Goal: Transaction & Acquisition: Book appointment/travel/reservation

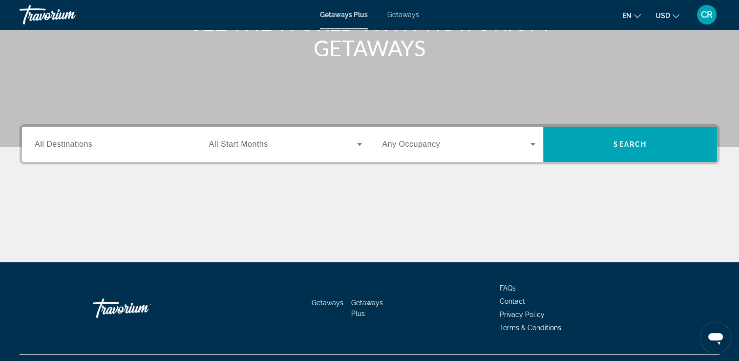
click at [236, 148] on span "All Start Months" at bounding box center [238, 144] width 59 height 8
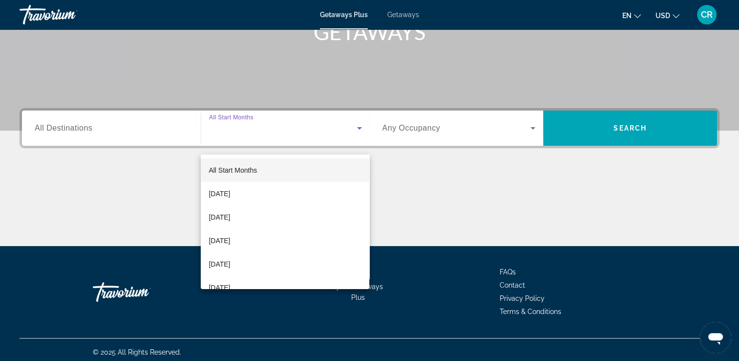
scroll to position [167, 0]
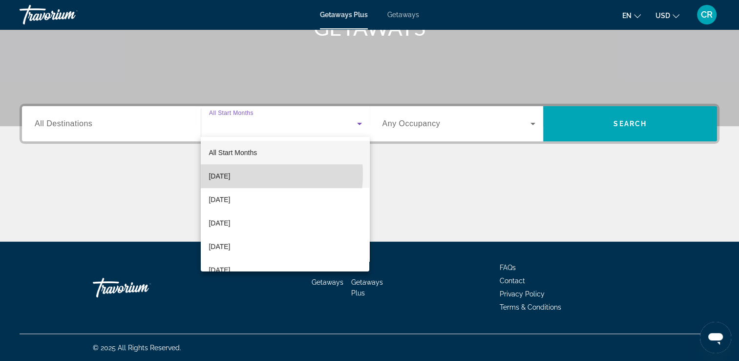
click at [230, 178] on span "[DATE]" at bounding box center [219, 176] width 21 height 12
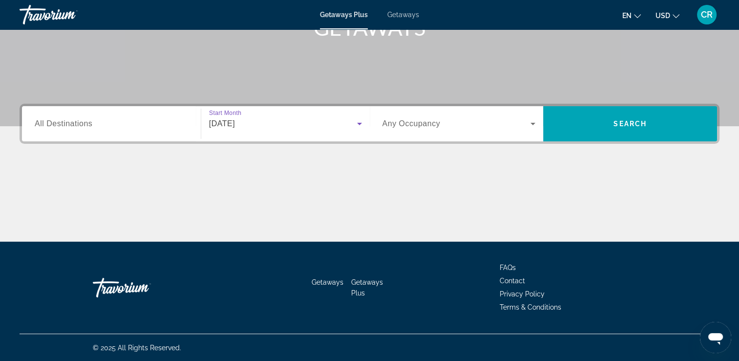
click at [122, 120] on input "Destination All Destinations" at bounding box center [111, 124] width 153 height 12
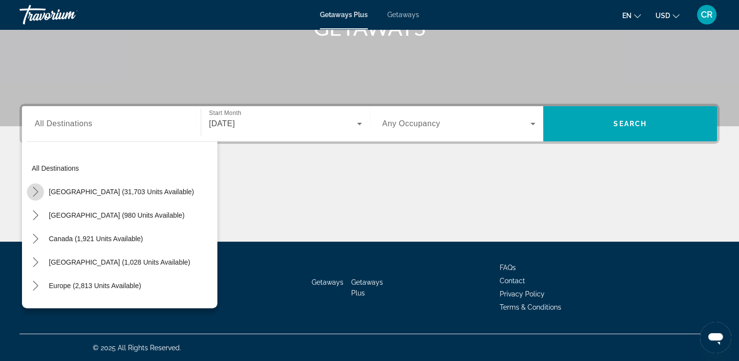
click at [40, 191] on mat-icon "Toggle United States (31,703 units available) submenu" at bounding box center [35, 191] width 17 height 17
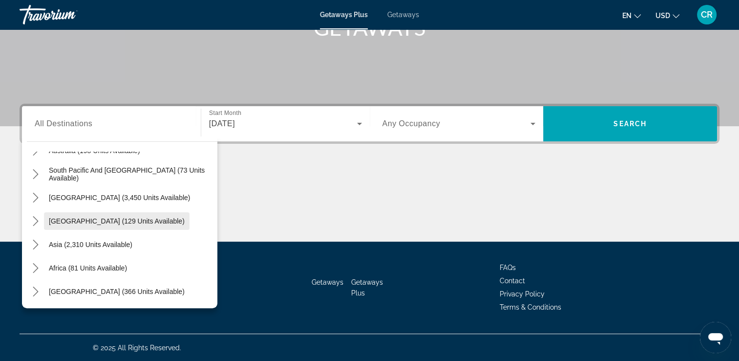
scroll to position [952, 0]
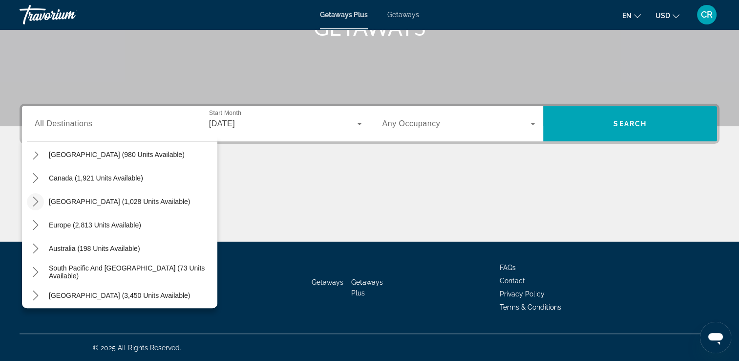
click at [32, 202] on icon "Toggle Caribbean & Atlantic Islands (1,028 units available) submenu" at bounding box center [36, 201] width 10 height 10
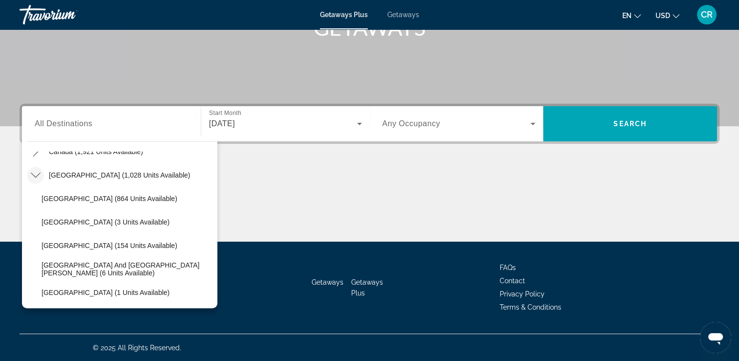
scroll to position [979, 0]
click at [31, 172] on icon "Toggle Caribbean & Atlantic Islands (1,028 units available) submenu" at bounding box center [35, 174] width 10 height 5
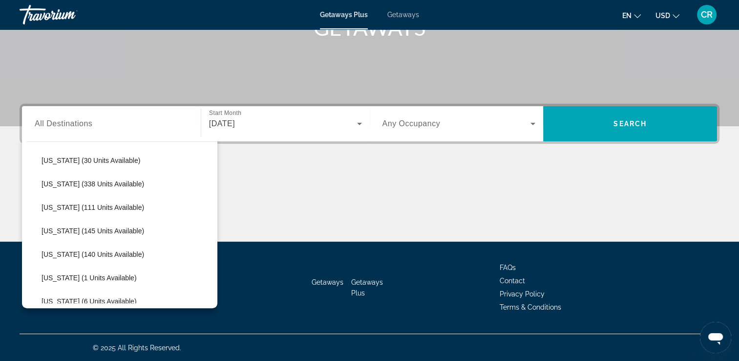
scroll to position [0, 0]
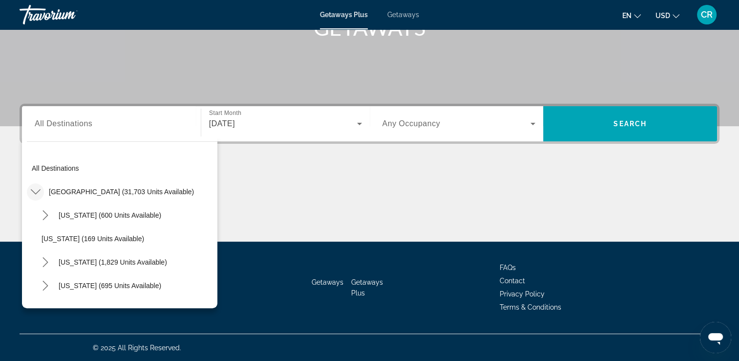
click at [27, 192] on mat-icon "Toggle United States (31,703 units available) submenu" at bounding box center [35, 191] width 17 height 17
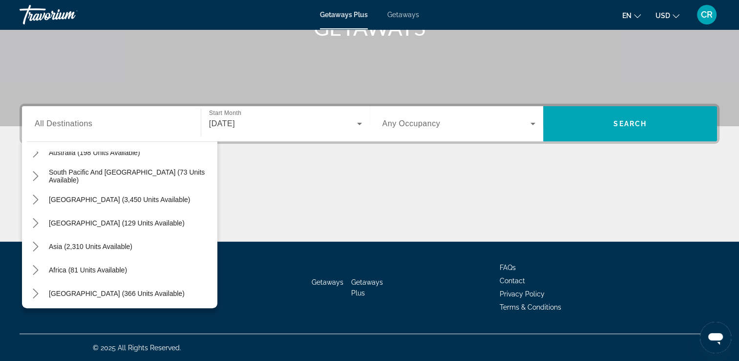
scroll to position [158, 0]
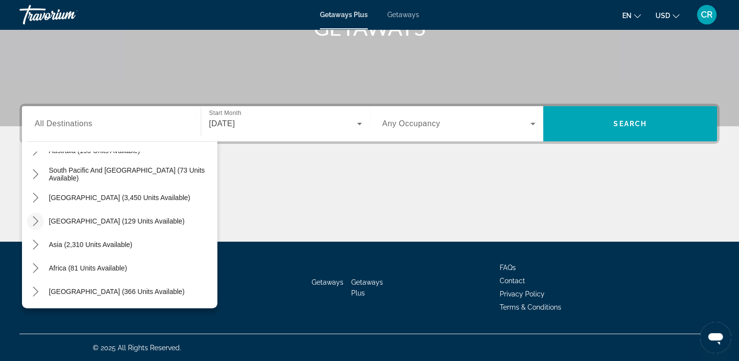
click at [37, 216] on icon "Toggle Central America (129 units available) submenu" at bounding box center [36, 221] width 10 height 10
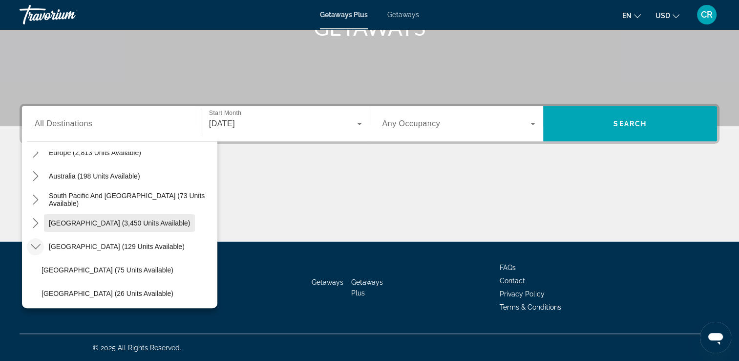
scroll to position [131, 0]
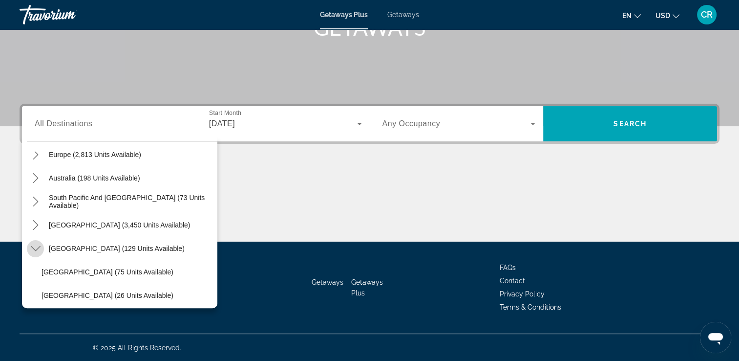
click at [37, 245] on icon "Toggle Central America (129 units available) submenu" at bounding box center [36, 248] width 10 height 10
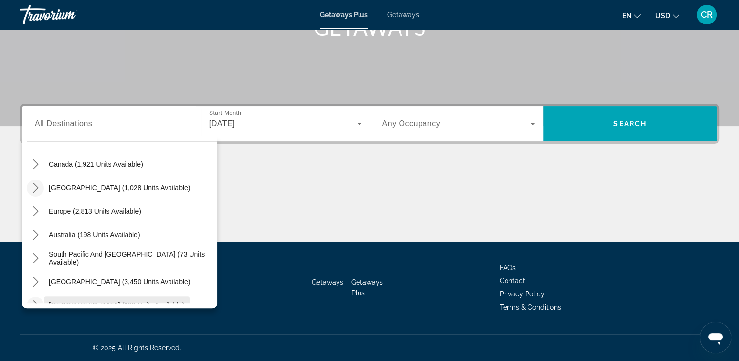
scroll to position [61, 0]
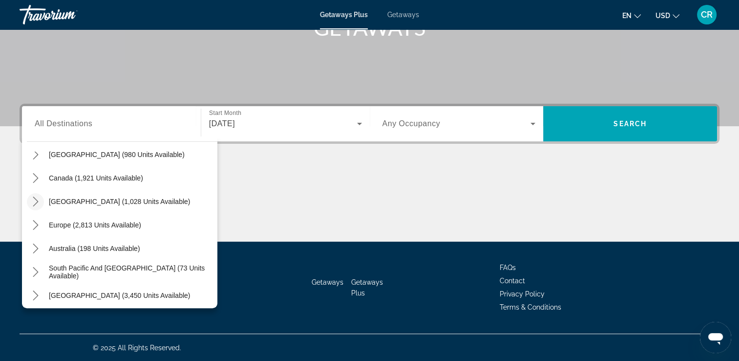
click at [100, 121] on input "Destination All Destinations" at bounding box center [111, 124] width 153 height 12
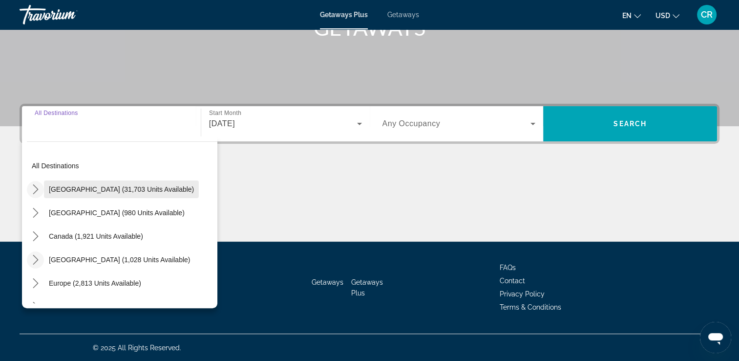
scroll to position [0, 0]
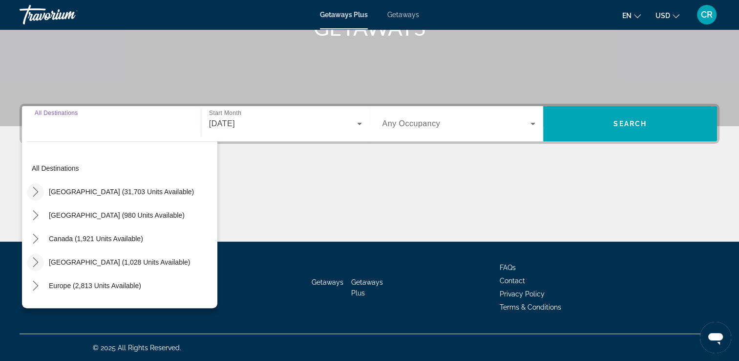
click at [35, 196] on mat-icon "Toggle United States (31,703 units available) submenu" at bounding box center [35, 191] width 17 height 17
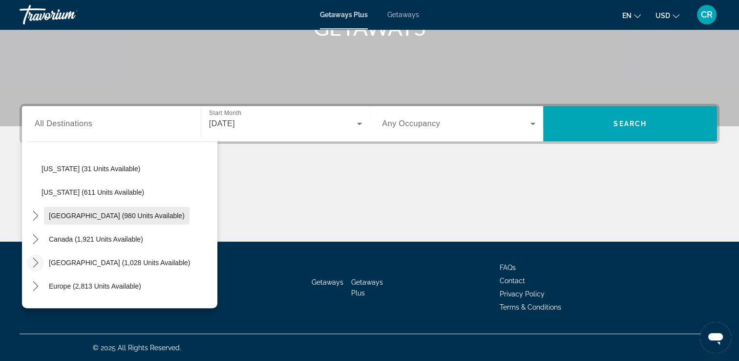
scroll to position [908, 0]
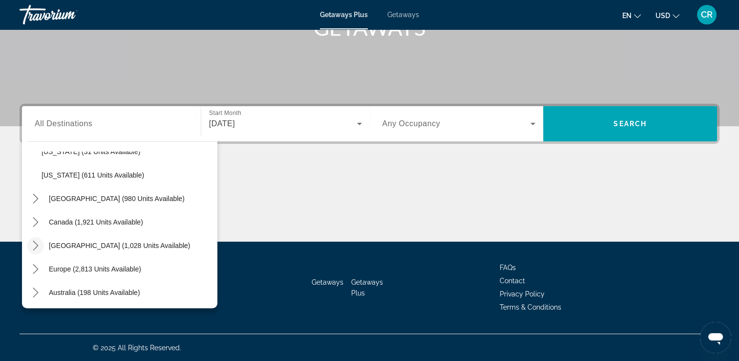
click at [41, 249] on mat-icon "Toggle Caribbean & Atlantic Islands (1,028 units available) submenu" at bounding box center [35, 245] width 17 height 17
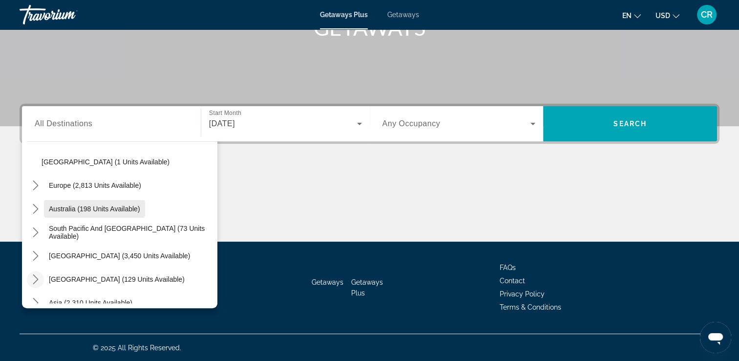
scroll to position [1126, 0]
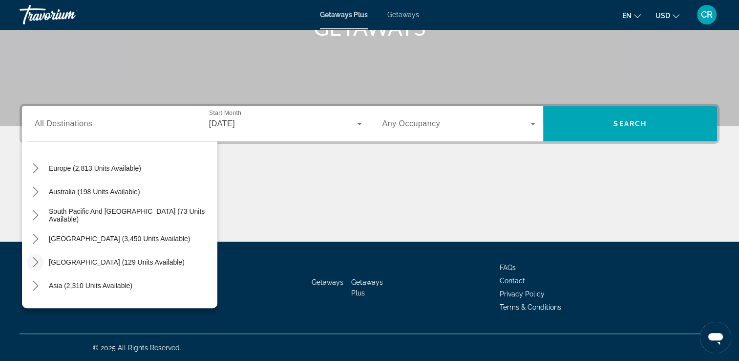
click at [37, 265] on icon "Toggle Central America (129 units available) submenu" at bounding box center [36, 262] width 10 height 10
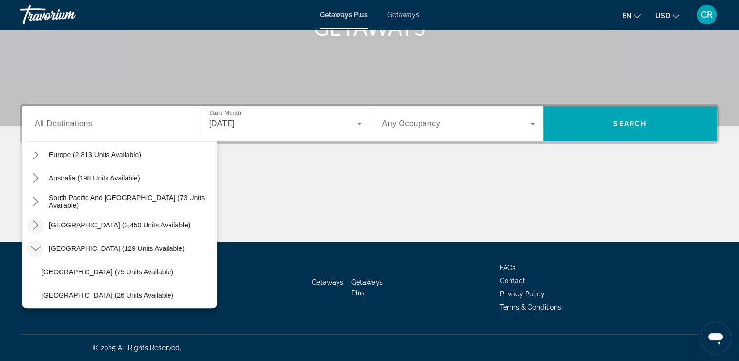
scroll to position [1139, 0]
click at [34, 225] on icon "Toggle South America (3,450 units available) submenu" at bounding box center [36, 225] width 10 height 10
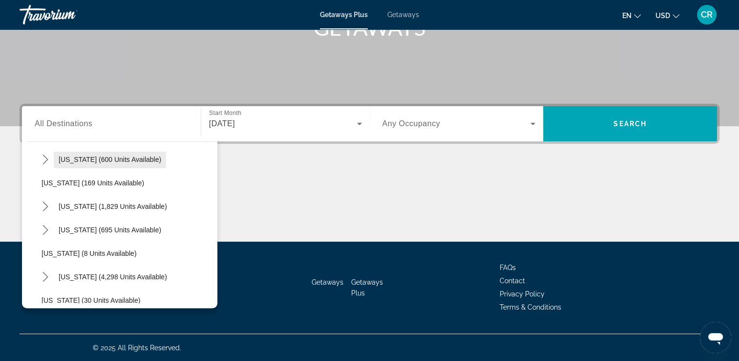
scroll to position [0, 0]
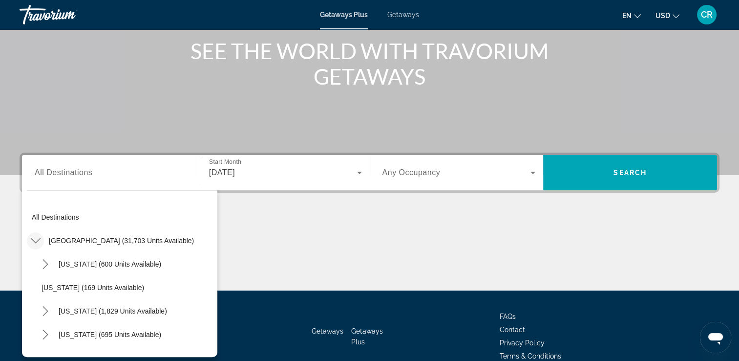
click at [247, 178] on div "[DATE]" at bounding box center [285, 172] width 153 height 27
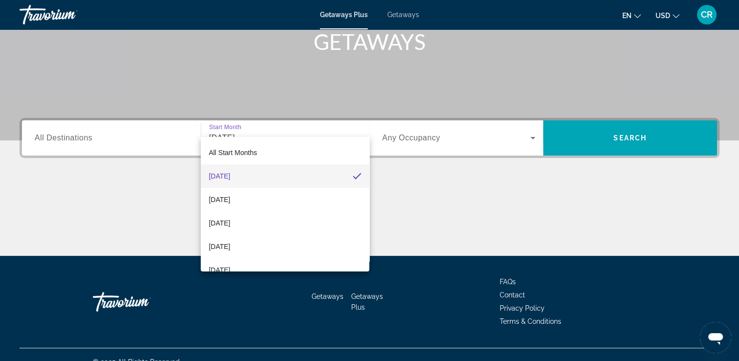
scroll to position [167, 0]
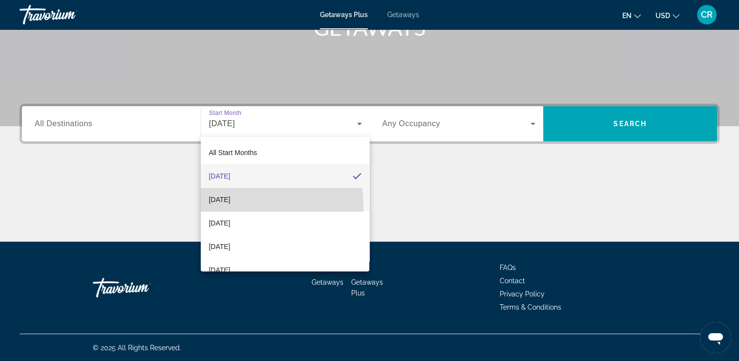
click at [230, 205] on span "[DATE]" at bounding box center [219, 199] width 21 height 12
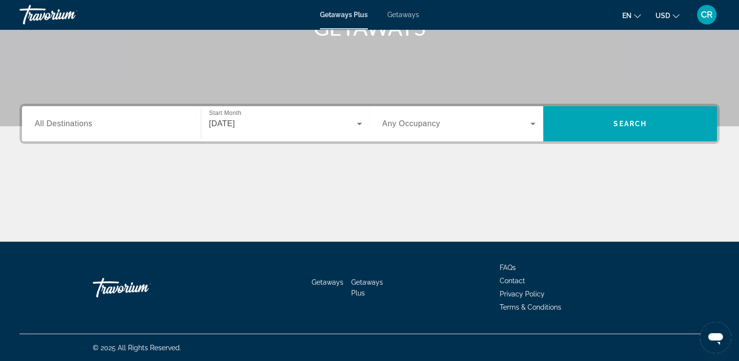
click at [159, 131] on div "Search widget" at bounding box center [111, 124] width 153 height 28
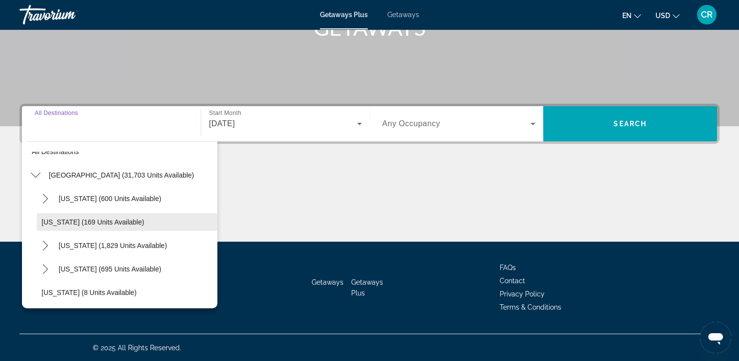
scroll to position [0, 0]
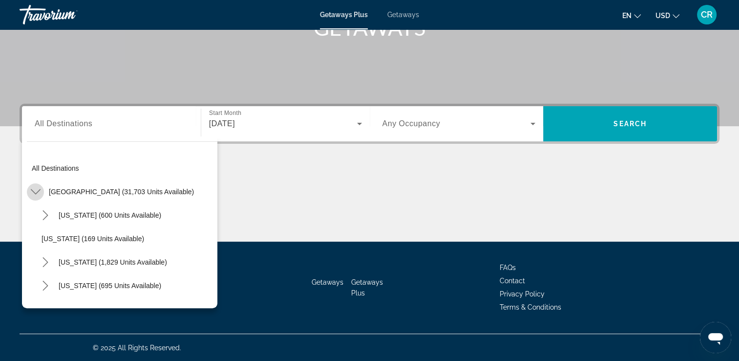
click at [32, 191] on icon "Toggle United States (31,703 units available) submenu" at bounding box center [35, 191] width 10 height 5
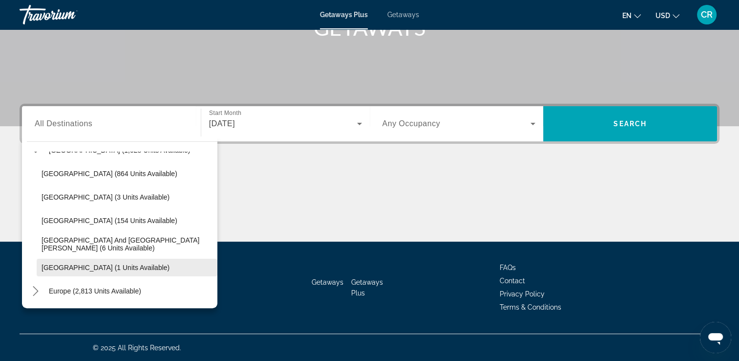
scroll to position [98, 0]
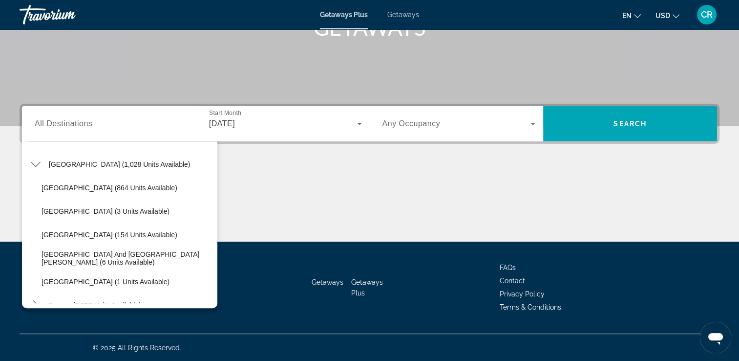
click at [272, 128] on div "[DATE]" at bounding box center [283, 124] width 148 height 12
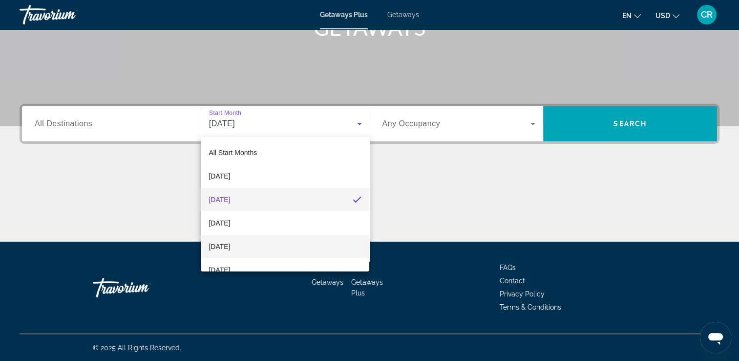
click at [230, 249] on span "[DATE]" at bounding box center [219, 246] width 21 height 12
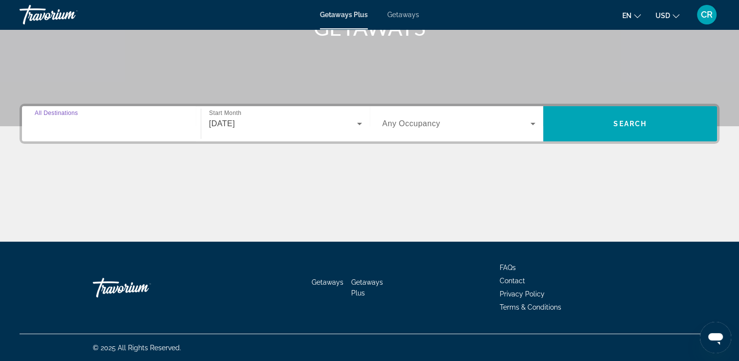
click at [127, 123] on input "Destination All Destinations" at bounding box center [111, 124] width 153 height 12
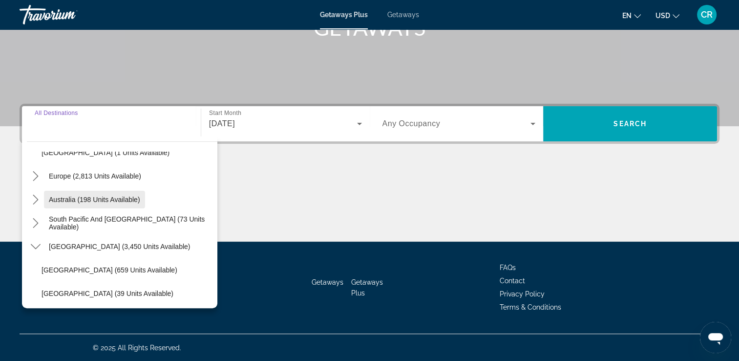
scroll to position [244, 0]
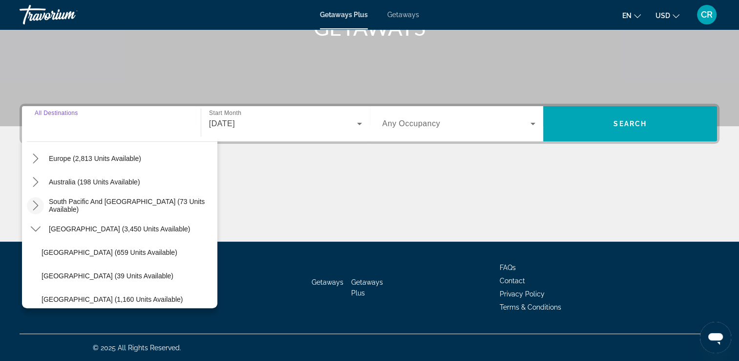
click at [27, 201] on mat-icon "Toggle South Pacific and Oceania (73 units available) submenu" at bounding box center [35, 205] width 17 height 17
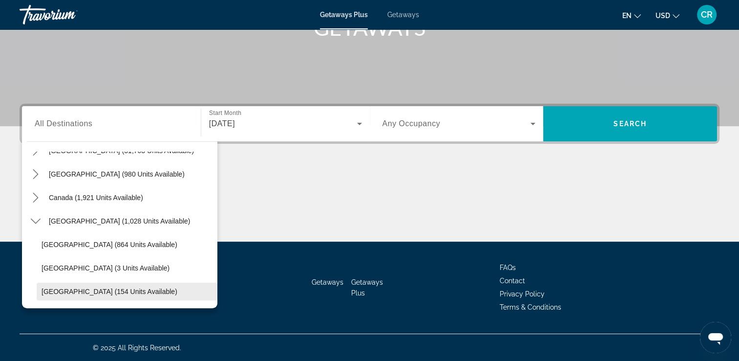
scroll to position [0, 0]
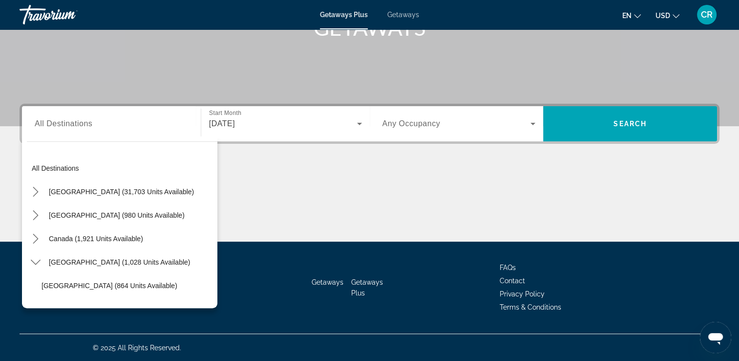
click at [247, 212] on div "Main content" at bounding box center [370, 204] width 700 height 73
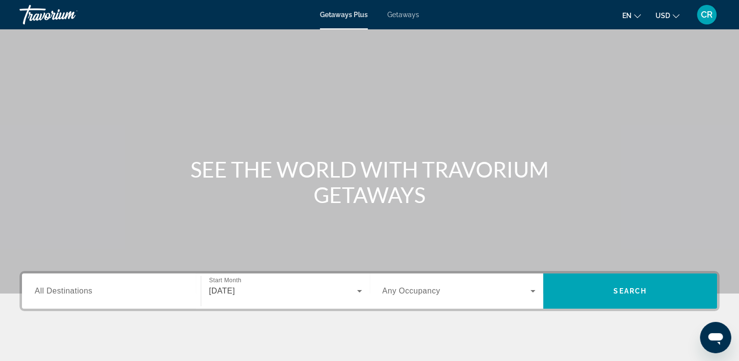
click at [393, 20] on div "Getaways Plus Getaways en English Español Français Italiano Português русский U…" at bounding box center [369, 14] width 739 height 25
click at [395, 16] on span "Getaways" at bounding box center [403, 15] width 32 height 8
click at [133, 295] on input "Destination All Destinations" at bounding box center [111, 291] width 153 height 12
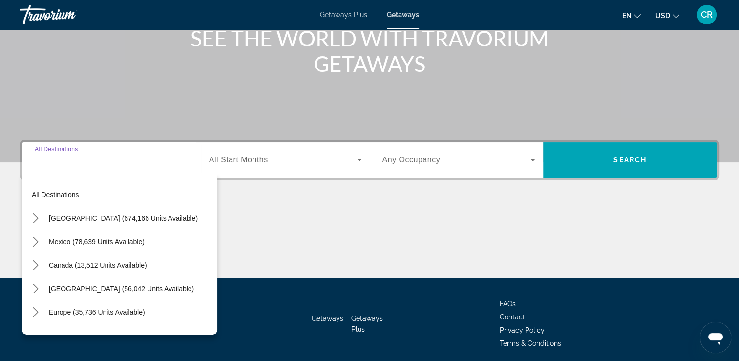
scroll to position [167, 0]
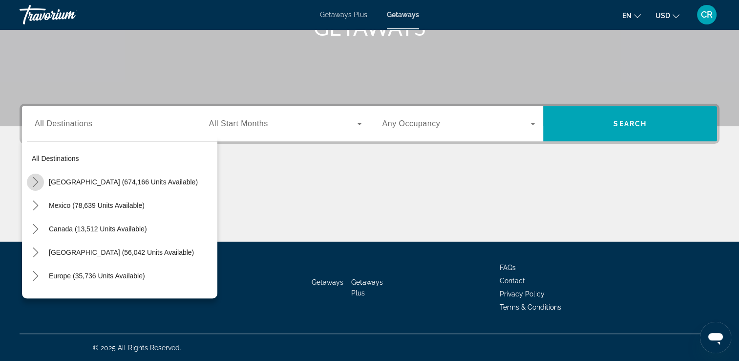
click at [35, 182] on icon "Toggle United States (674,166 units available) submenu" at bounding box center [36, 182] width 10 height 10
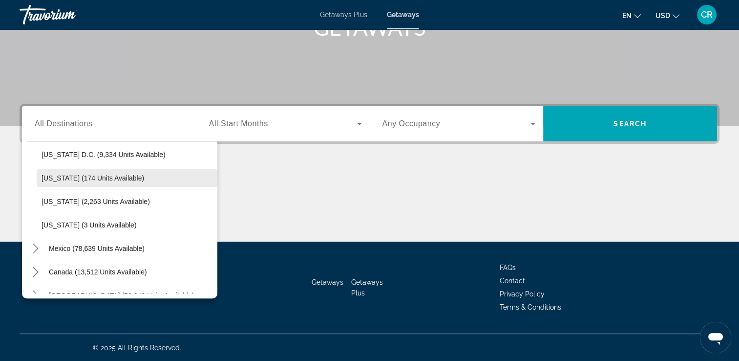
scroll to position [1006, 0]
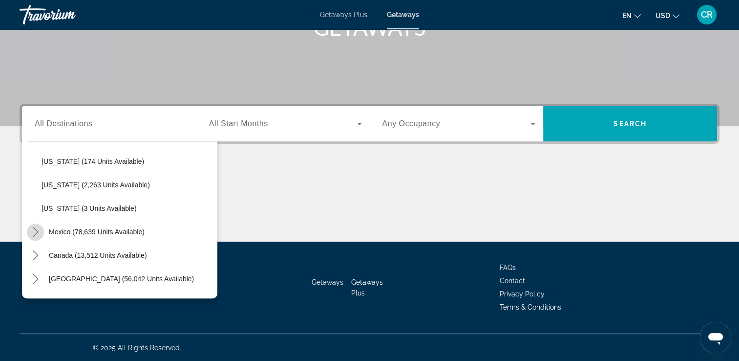
click at [42, 230] on mat-icon "Toggle Mexico (78,639 units available) submenu" at bounding box center [35, 231] width 17 height 17
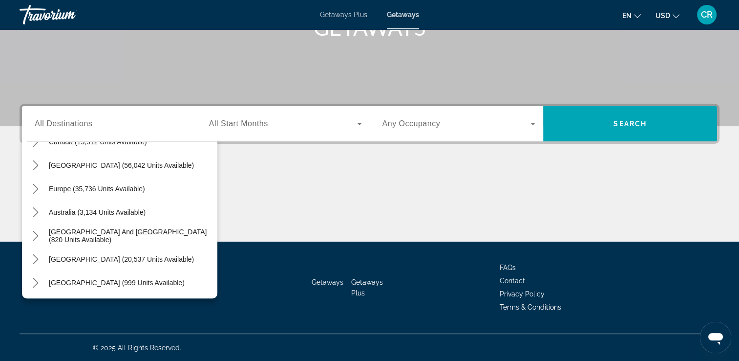
scroll to position [1328, 0]
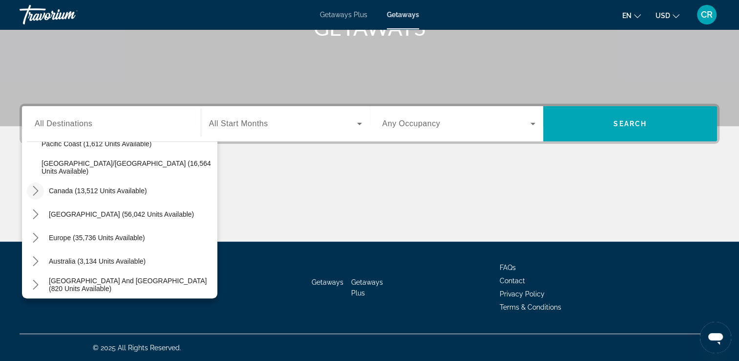
click at [38, 193] on icon "Toggle Canada (13,512 units available) submenu" at bounding box center [36, 191] width 10 height 10
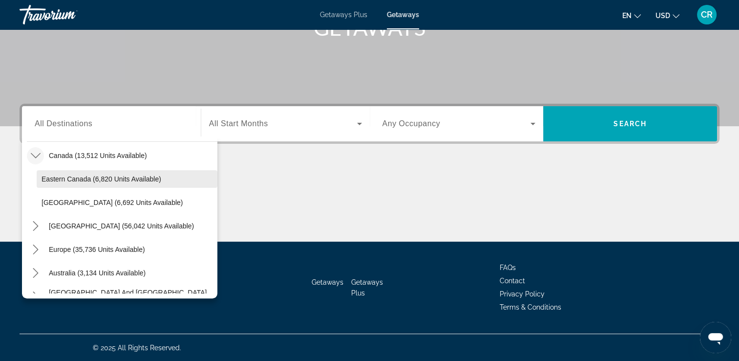
scroll to position [1349, 0]
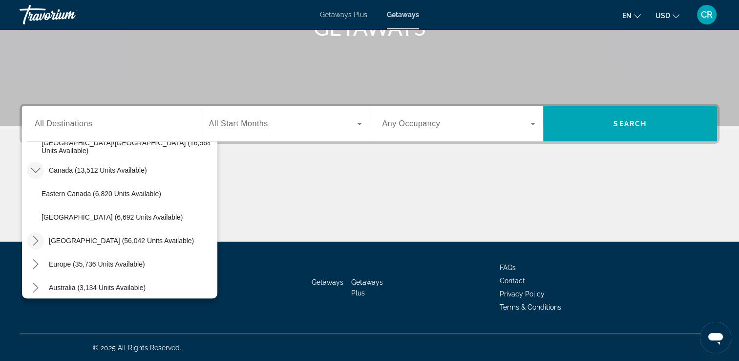
click at [34, 242] on icon "Toggle Caribbean & Atlantic Islands (56,042 units available) submenu" at bounding box center [36, 241] width 10 height 10
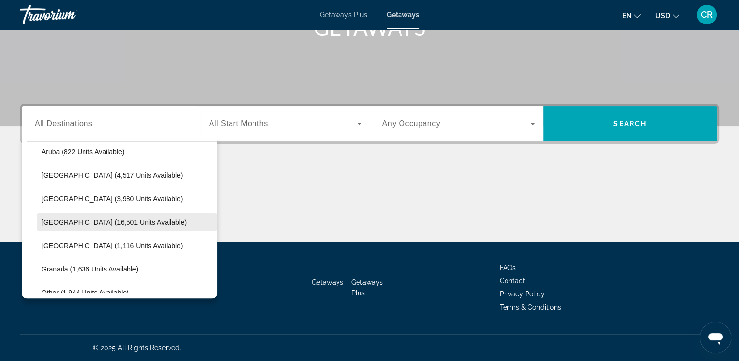
scroll to position [1533, 0]
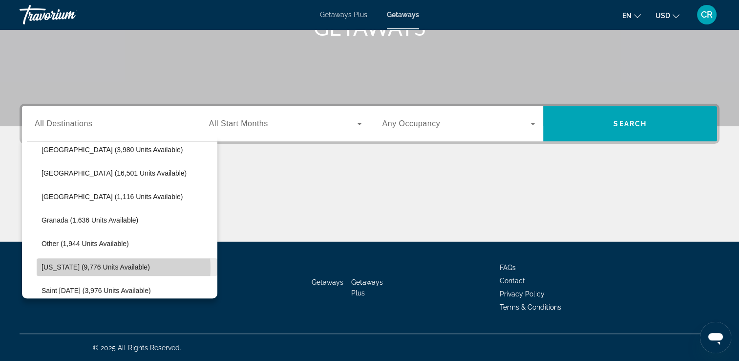
click at [106, 267] on span "[US_STATE] (9,776 units available)" at bounding box center [96, 267] width 108 height 8
type input "**********"
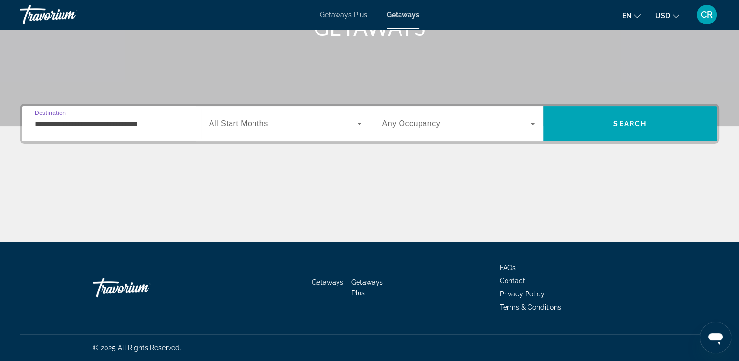
click at [276, 127] on span "Search widget" at bounding box center [283, 124] width 148 height 12
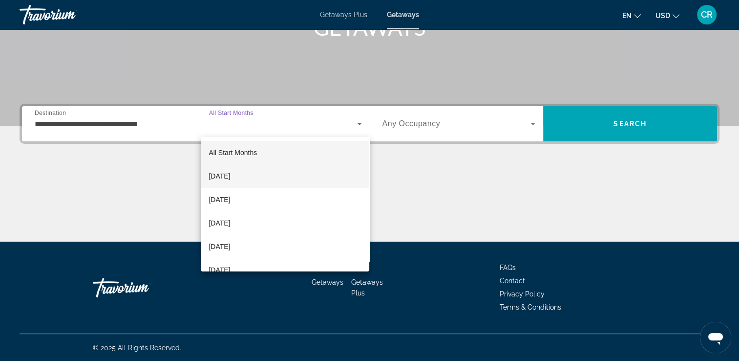
click at [264, 173] on mat-option "[DATE]" at bounding box center [285, 175] width 169 height 23
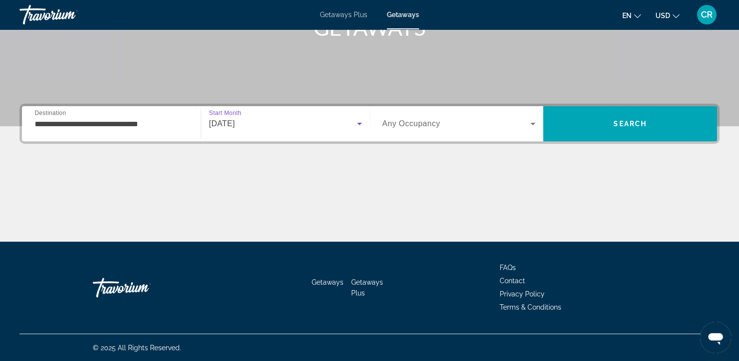
click at [432, 119] on span "Any Occupancy" at bounding box center [412, 123] width 58 height 8
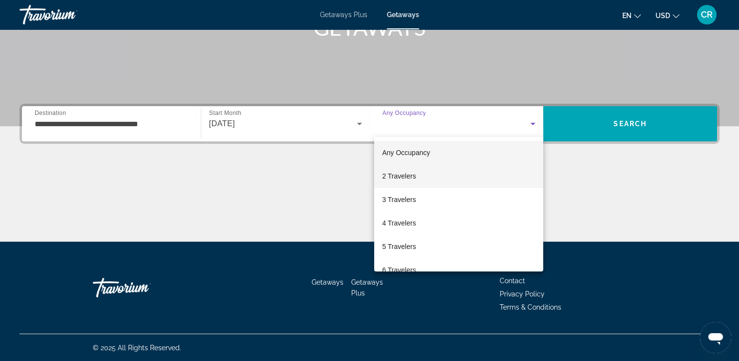
click at [434, 175] on mat-option "2 Travelers" at bounding box center [458, 175] width 169 height 23
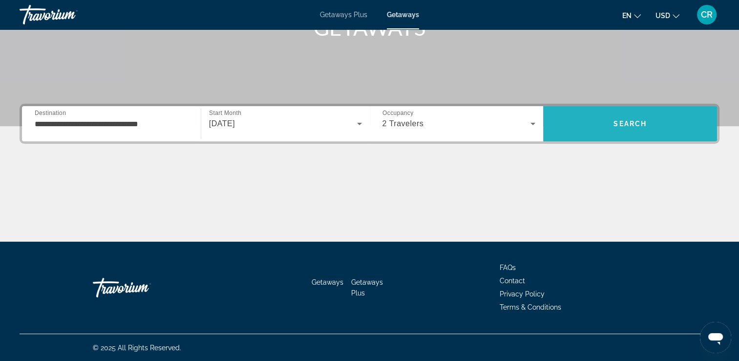
click at [632, 107] on span "Search" at bounding box center [630, 123] width 174 height 35
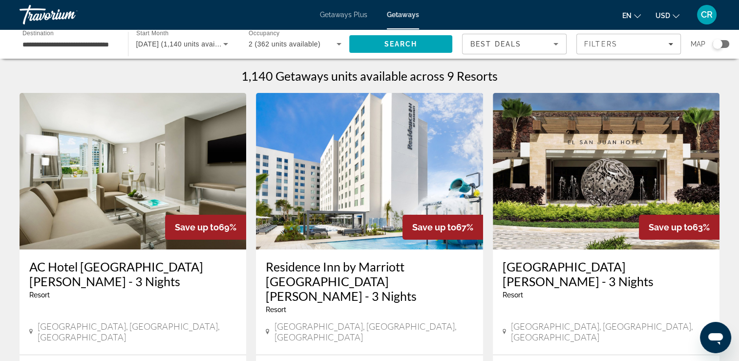
click at [106, 216] on img "Main content" at bounding box center [133, 171] width 227 height 156
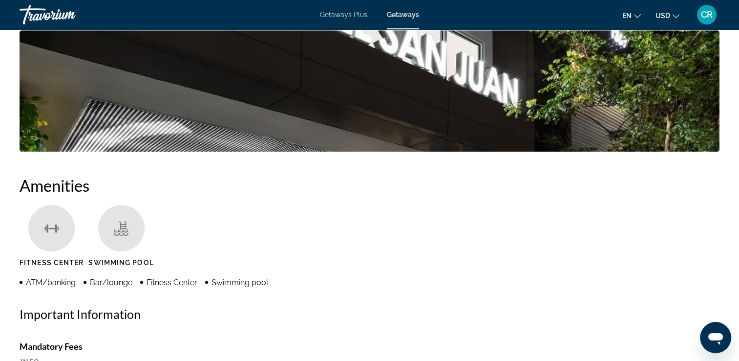
scroll to position [831, 0]
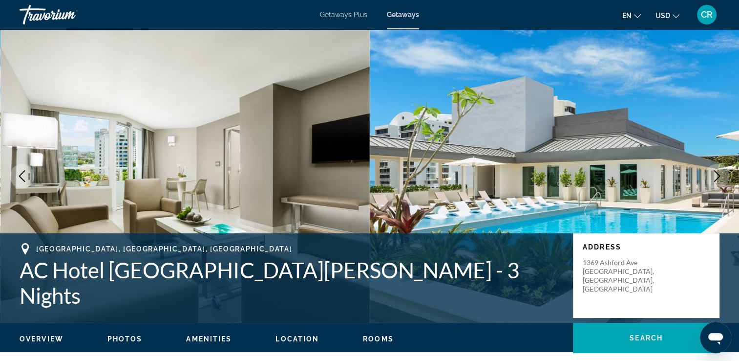
click at [408, 17] on span "Getaways" at bounding box center [403, 15] width 32 height 8
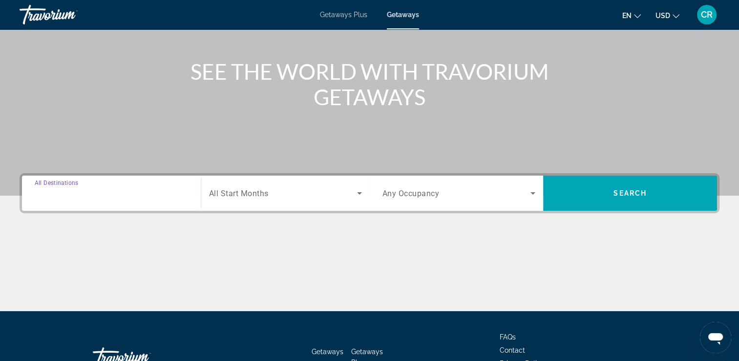
click at [72, 197] on input "Destination All Destinations" at bounding box center [111, 194] width 153 height 12
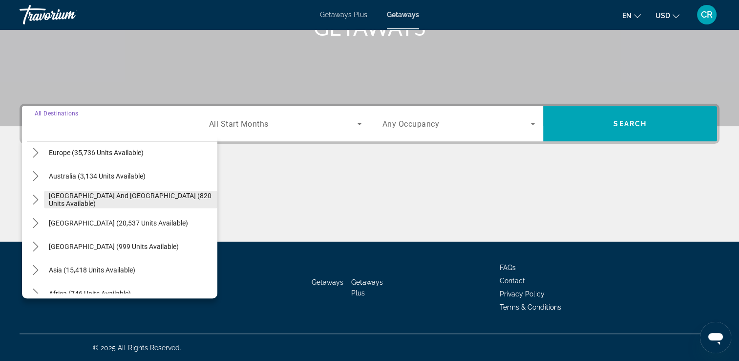
scroll to position [61, 0]
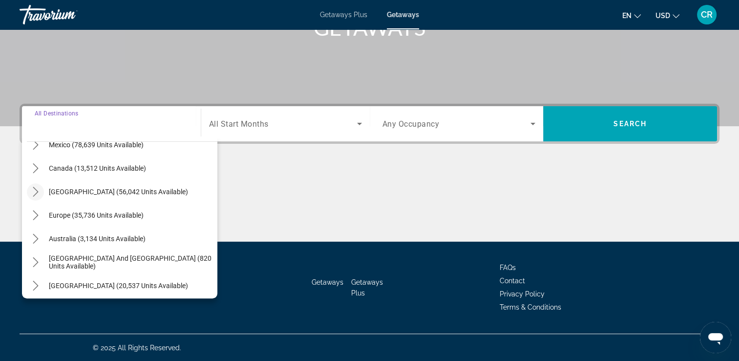
click at [33, 198] on mat-icon "Toggle Caribbean & Atlantic Islands (56,042 units available) submenu" at bounding box center [35, 191] width 17 height 17
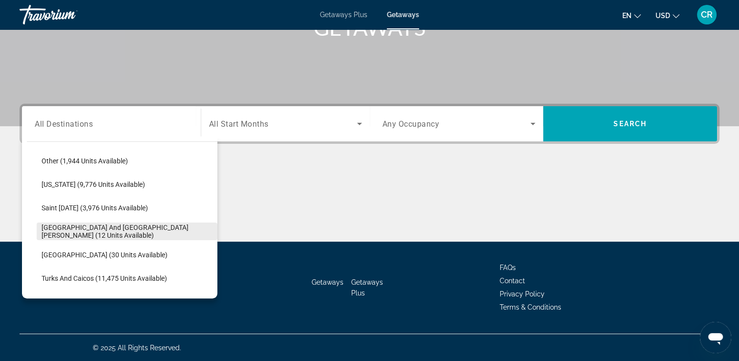
scroll to position [294, 0]
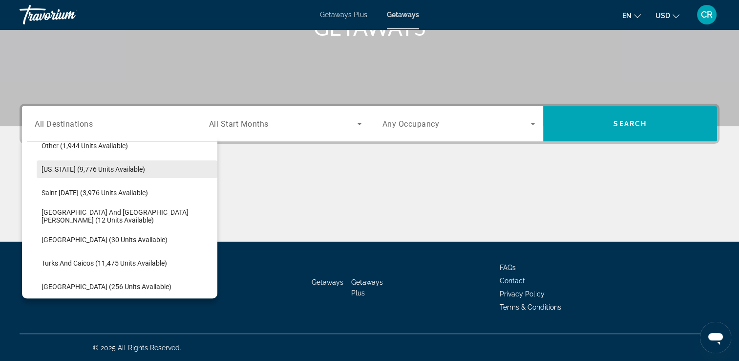
click at [74, 172] on span "[US_STATE] (9,776 units available)" at bounding box center [94, 169] width 104 height 8
type input "**********"
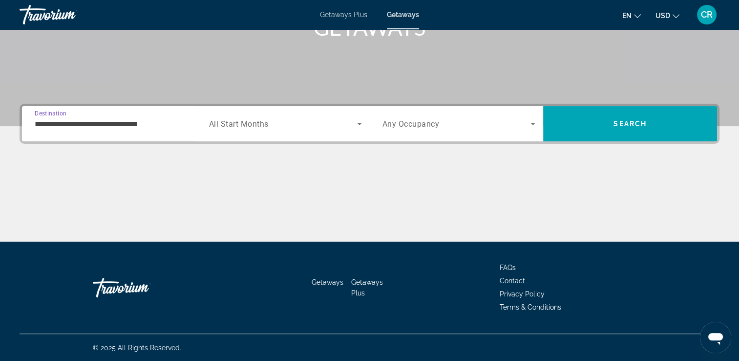
click at [383, 129] on div "Search widget" at bounding box center [459, 123] width 153 height 27
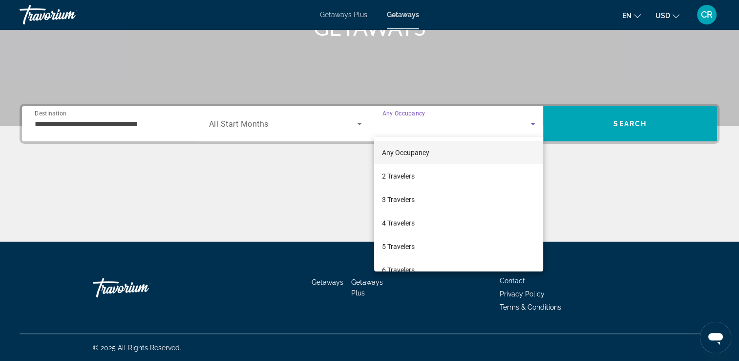
click at [336, 126] on div at bounding box center [369, 180] width 739 height 361
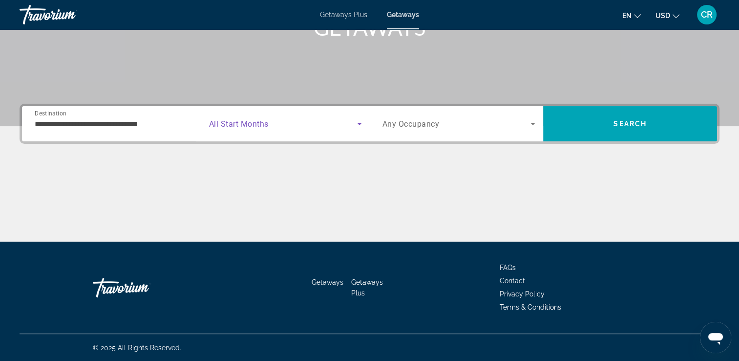
click at [289, 124] on span "Search widget" at bounding box center [283, 124] width 148 height 12
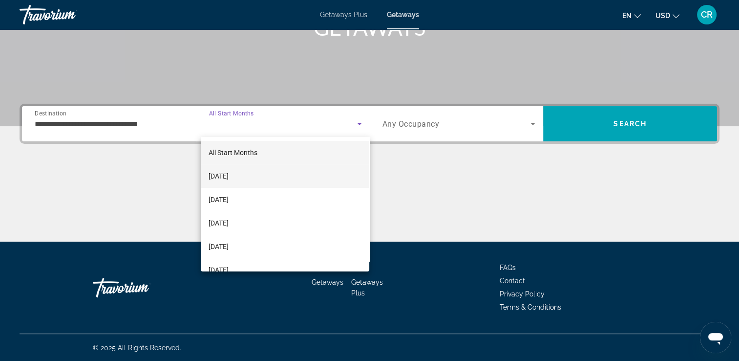
click at [229, 179] on span "[DATE]" at bounding box center [219, 176] width 20 height 12
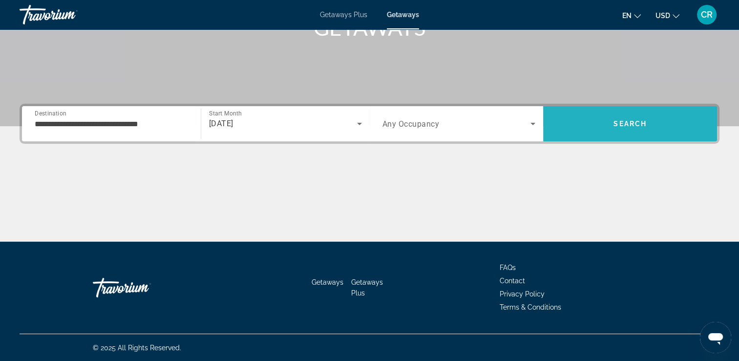
click at [621, 136] on span "Search" at bounding box center [630, 123] width 174 height 35
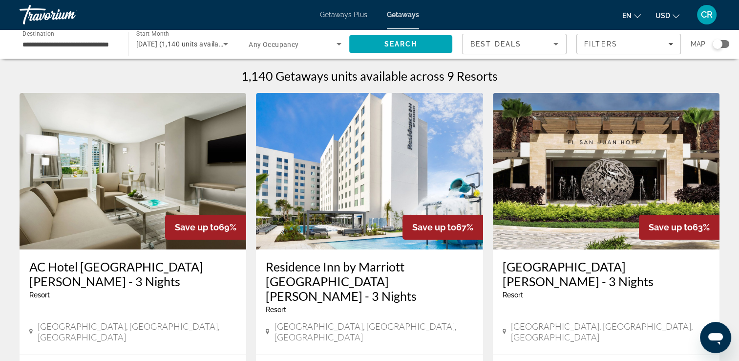
click at [724, 42] on div "Search widget" at bounding box center [721, 44] width 17 height 8
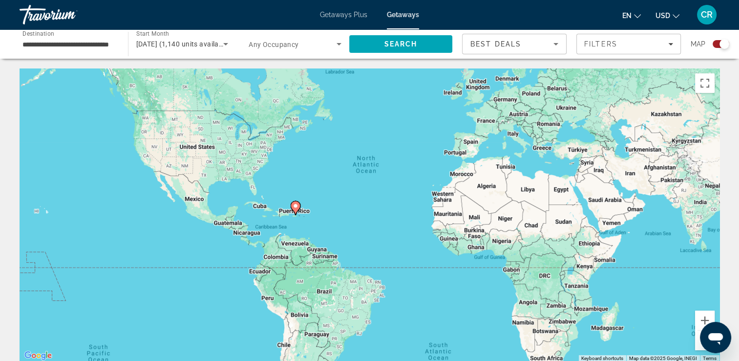
drag, startPoint x: 334, startPoint y: 241, endPoint x: 370, endPoint y: 201, distance: 54.3
click at [370, 201] on div "To activate drag with keyboard, press Alt + Enter. Once in keyboard drag state,…" at bounding box center [370, 214] width 700 height 293
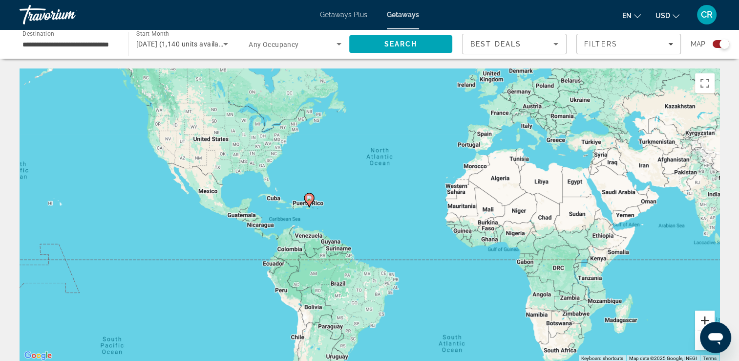
click at [702, 314] on button "Zoom in" at bounding box center [705, 320] width 20 height 20
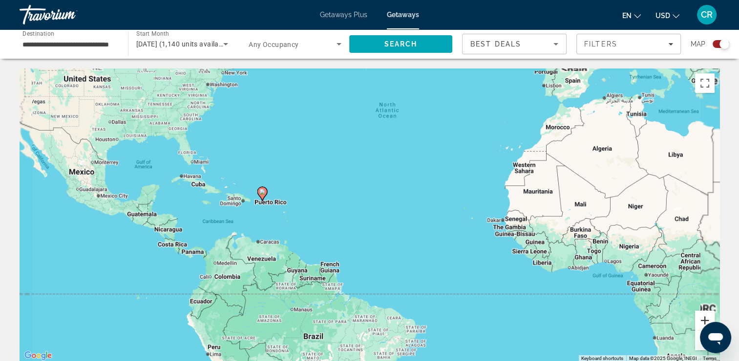
click at [702, 314] on button "Zoom in" at bounding box center [705, 320] width 20 height 20
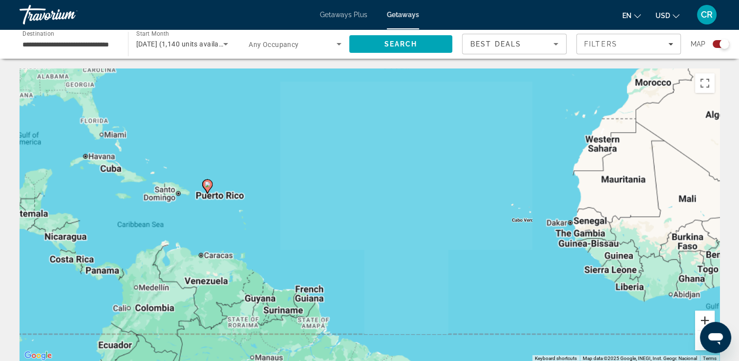
click at [702, 314] on button "Zoom in" at bounding box center [705, 320] width 20 height 20
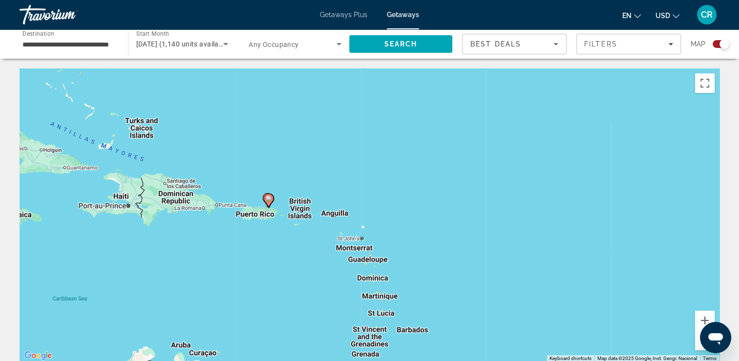
drag, startPoint x: 96, startPoint y: 197, endPoint x: 661, endPoint y: 275, distance: 570.1
click at [488, 245] on div "To activate drag with keyboard, press Alt + Enter. Once in keyboard drag state,…" at bounding box center [370, 214] width 700 height 293
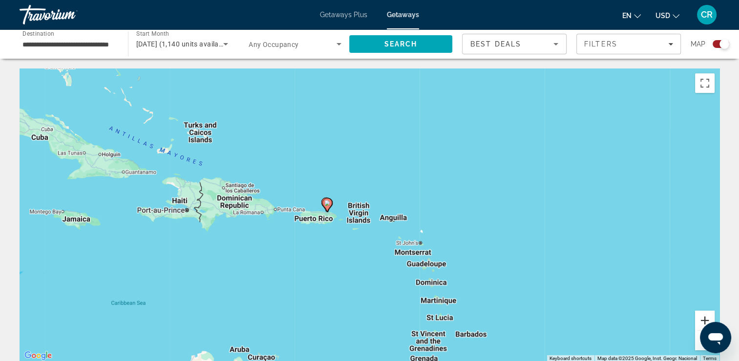
click at [714, 315] on button "Zoom in" at bounding box center [705, 320] width 20 height 20
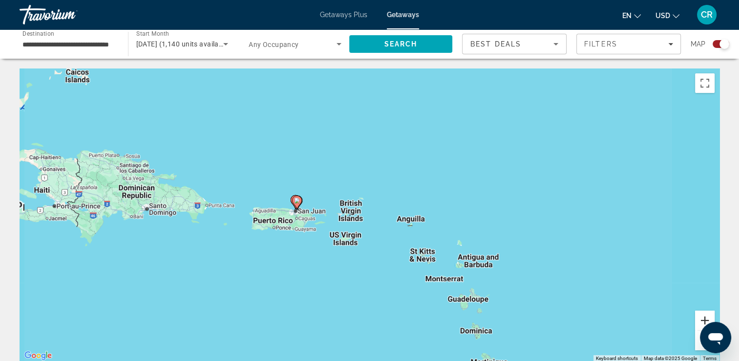
click at [714, 315] on button "Zoom in" at bounding box center [705, 320] width 20 height 20
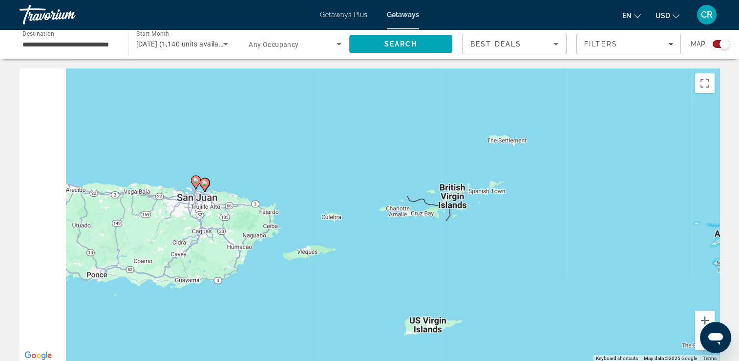
drag, startPoint x: 275, startPoint y: 190, endPoint x: 450, endPoint y: 204, distance: 175.5
click at [450, 204] on div "To activate drag with keyboard, press Alt + Enter. Once in keyboard drag state,…" at bounding box center [370, 214] width 700 height 293
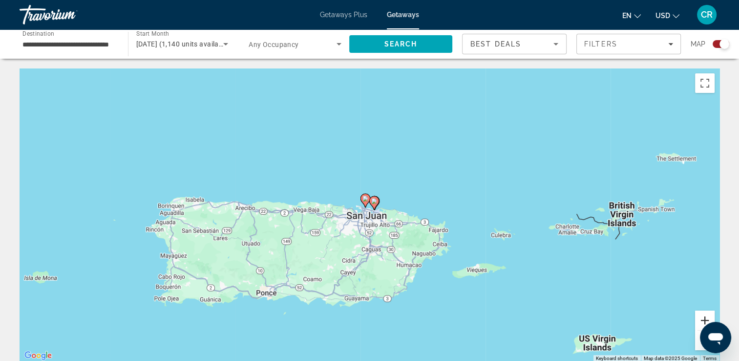
click at [708, 316] on button "Zoom in" at bounding box center [705, 320] width 20 height 20
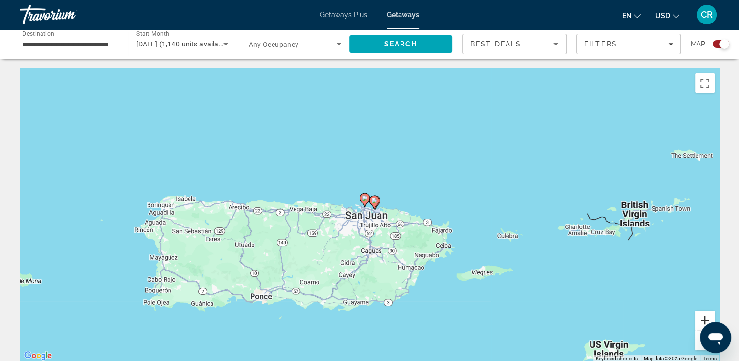
click at [708, 316] on button "Zoom in" at bounding box center [705, 320] width 20 height 20
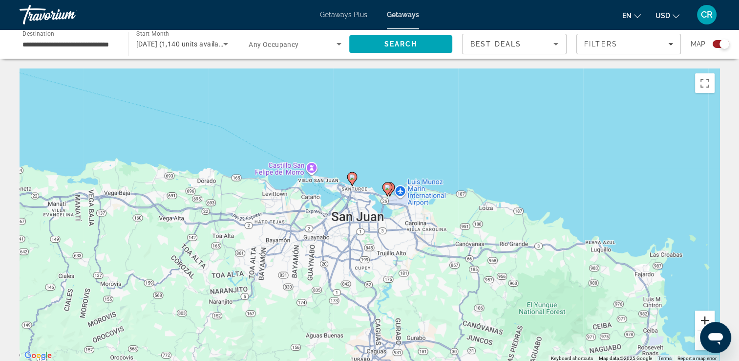
click at [708, 316] on button "Zoom in" at bounding box center [705, 320] width 20 height 20
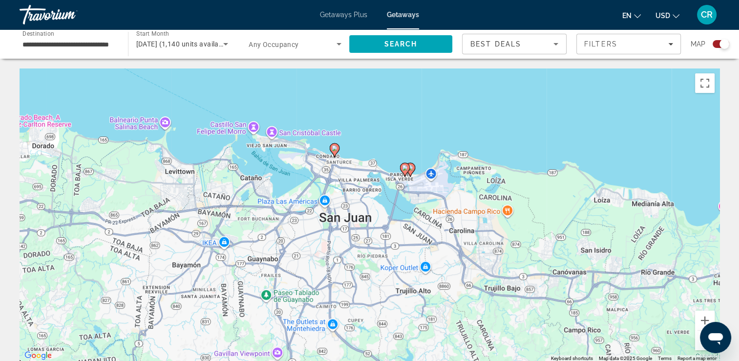
click at [333, 153] on icon "Main content" at bounding box center [334, 150] width 9 height 13
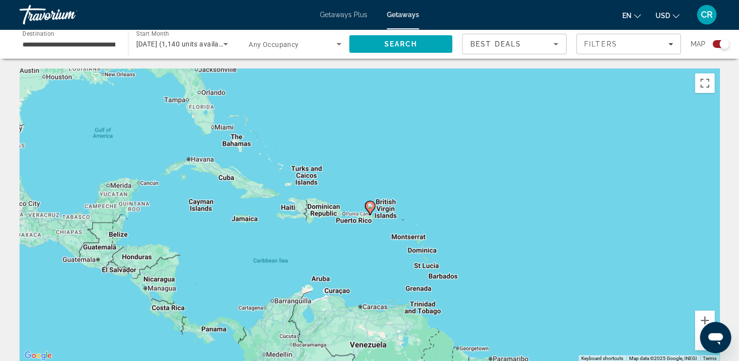
click at [369, 207] on image "Main content" at bounding box center [370, 206] width 6 height 6
type input "**********"
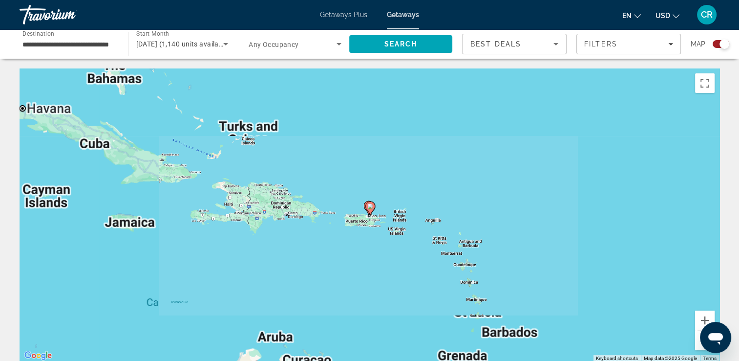
click at [369, 208] on image "Main content" at bounding box center [370, 206] width 6 height 6
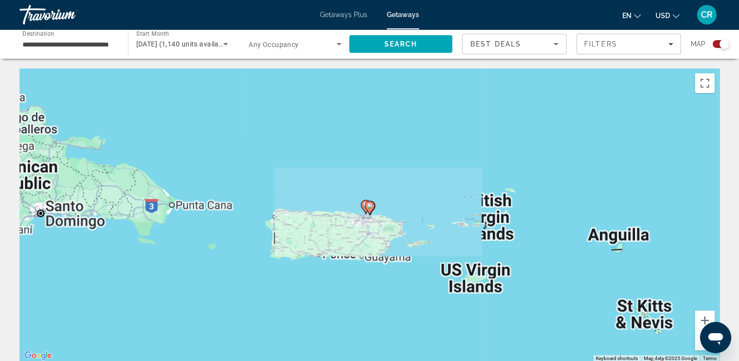
click at [369, 208] on image "Main content" at bounding box center [370, 206] width 6 height 6
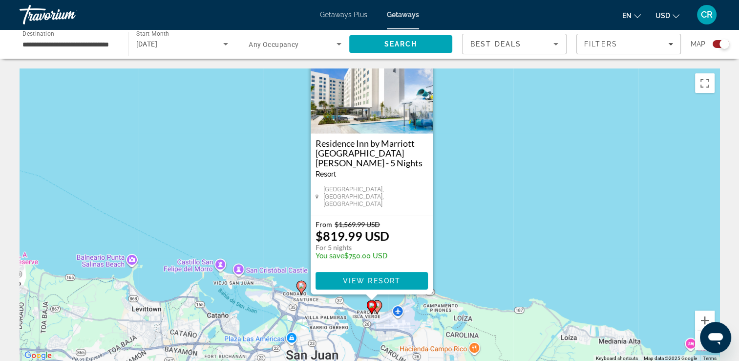
drag, startPoint x: 276, startPoint y: 239, endPoint x: 279, endPoint y: 194, distance: 45.0
click at [279, 194] on div "To activate drag with keyboard, press Alt + Enter. Once in keyboard drag state,…" at bounding box center [370, 214] width 700 height 293
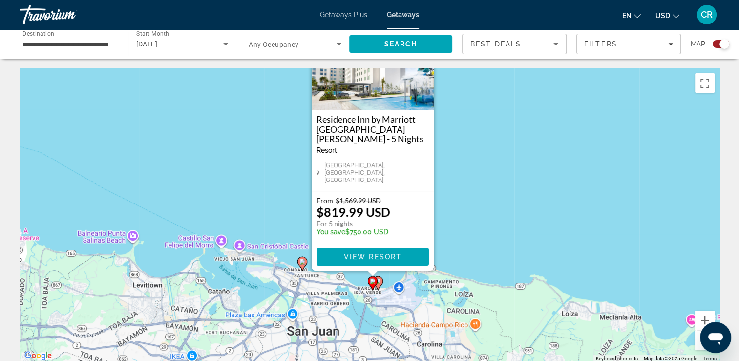
click at [305, 264] on icon "Main content" at bounding box center [302, 263] width 9 height 13
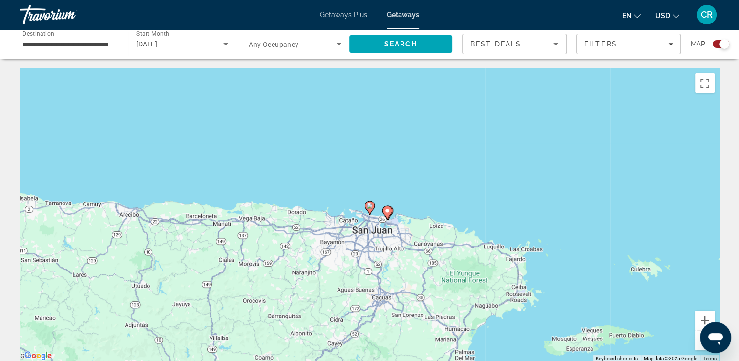
click at [370, 214] on icon "Main content" at bounding box center [370, 208] width 10 height 14
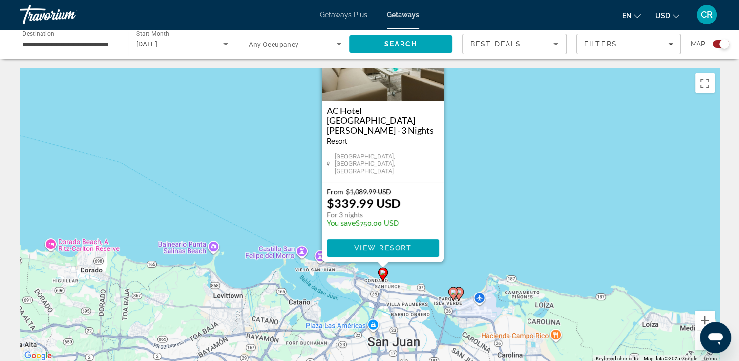
drag, startPoint x: 431, startPoint y: 281, endPoint x: 447, endPoint y: 209, distance: 73.5
click at [447, 209] on div "To activate drag with keyboard, press Alt + Enter. Once in keyboard drag state,…" at bounding box center [370, 214] width 700 height 293
click at [402, 249] on span "View Resort" at bounding box center [383, 248] width 58 height 8
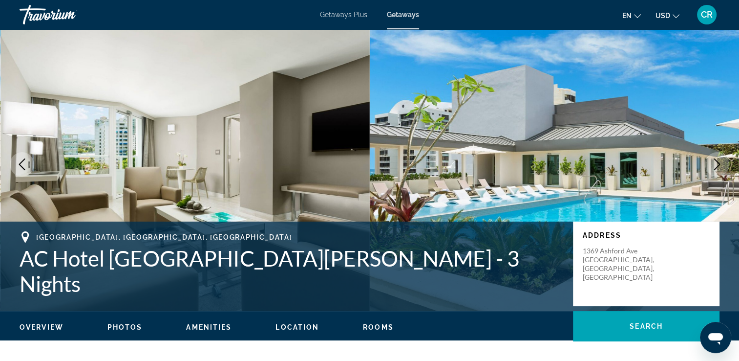
scroll to position [49, 0]
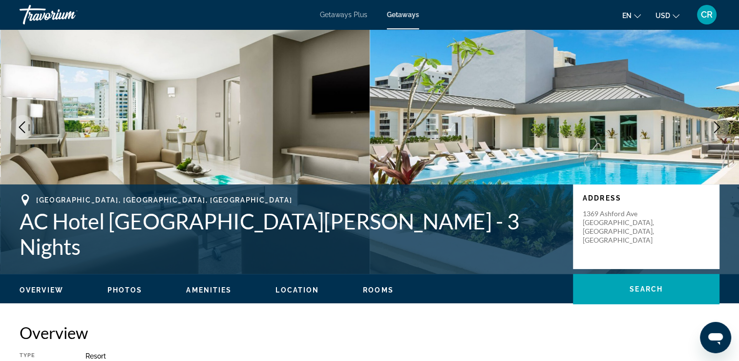
click at [285, 283] on ul "Overview Photos Amenities Location Rooms Search" at bounding box center [370, 288] width 700 height 11
click at [287, 292] on span "Location" at bounding box center [297, 290] width 43 height 8
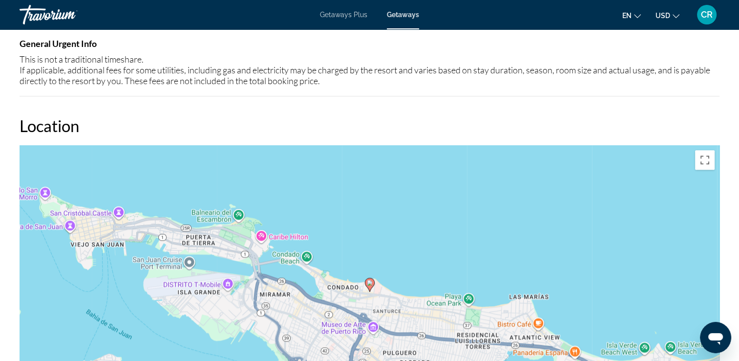
scroll to position [1049, 0]
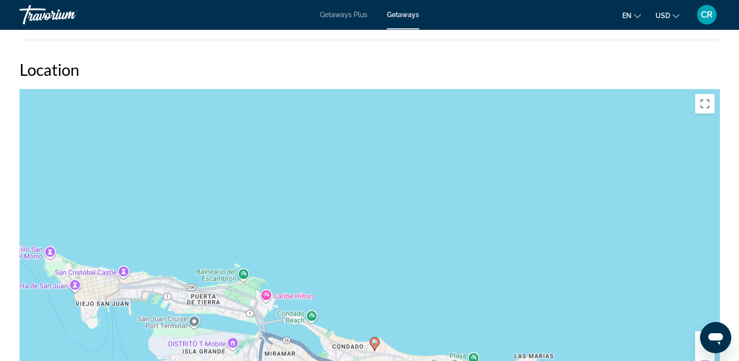
drag, startPoint x: 353, startPoint y: 144, endPoint x: 360, endPoint y: 284, distance: 139.9
click at [359, 281] on div "To activate drag with keyboard, press Alt + Enter. Once in keyboard drag state,…" at bounding box center [370, 235] width 700 height 293
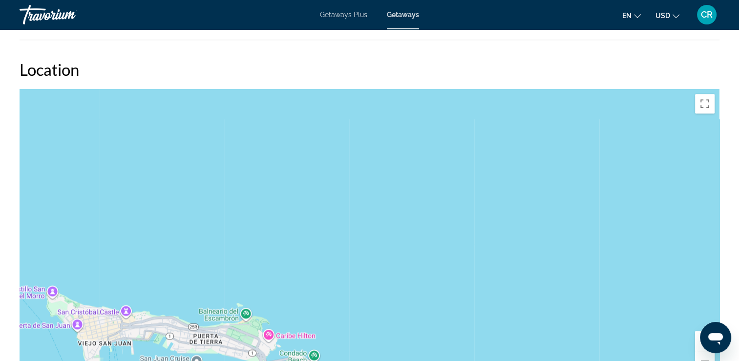
drag, startPoint x: 328, startPoint y: 144, endPoint x: 324, endPoint y: 194, distance: 50.9
click at [324, 188] on div "To activate drag with keyboard, press Alt + Enter. Once in keyboard drag state,…" at bounding box center [370, 235] width 700 height 293
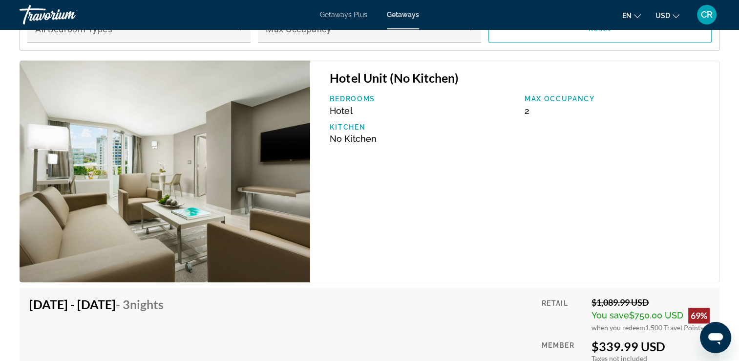
scroll to position [1586, 0]
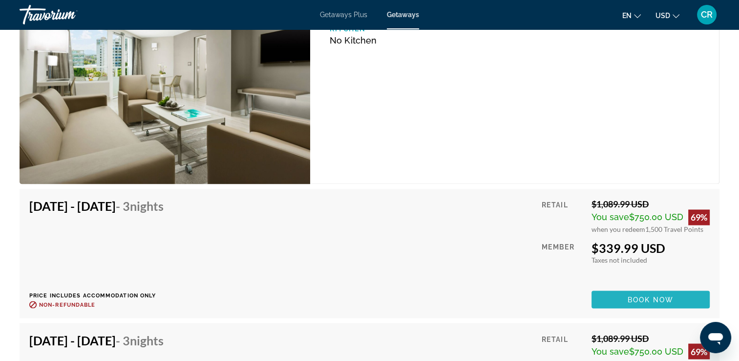
click at [649, 300] on span "Book now" at bounding box center [651, 299] width 46 height 8
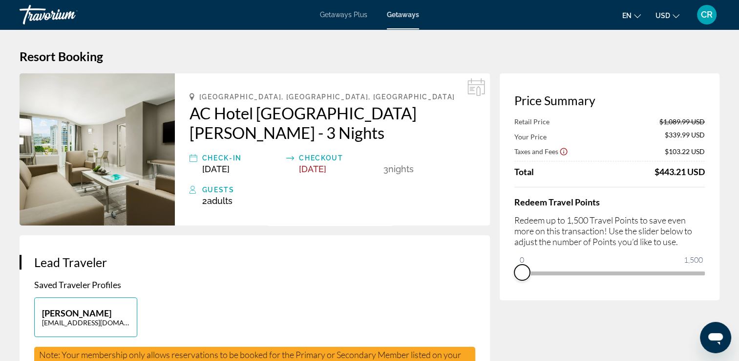
drag, startPoint x: 693, startPoint y: 282, endPoint x: 483, endPoint y: 269, distance: 210.5
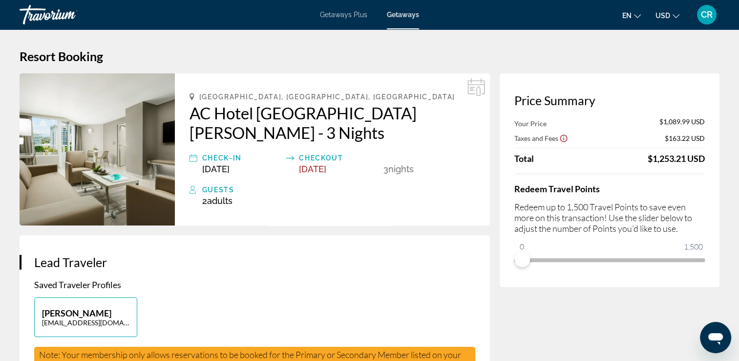
click at [544, 260] on div "Redeem Travel Points Redeem up to 1,500 Travel Points to save even more on this…" at bounding box center [610, 220] width 191 height 94
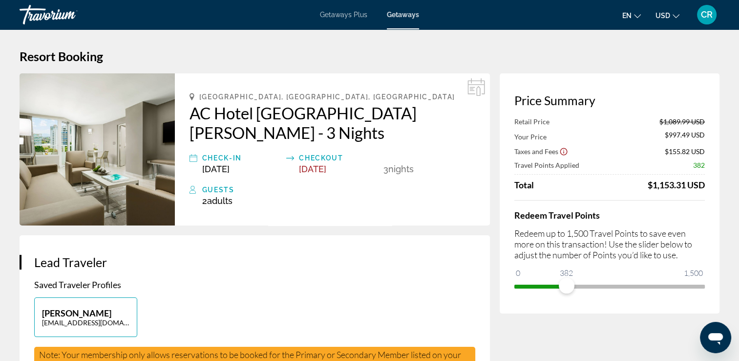
click at [567, 286] on ngx-slider "0 1,500 382" at bounding box center [610, 285] width 191 height 2
drag, startPoint x: 566, startPoint y: 284, endPoint x: 436, endPoint y: 287, distance: 130.5
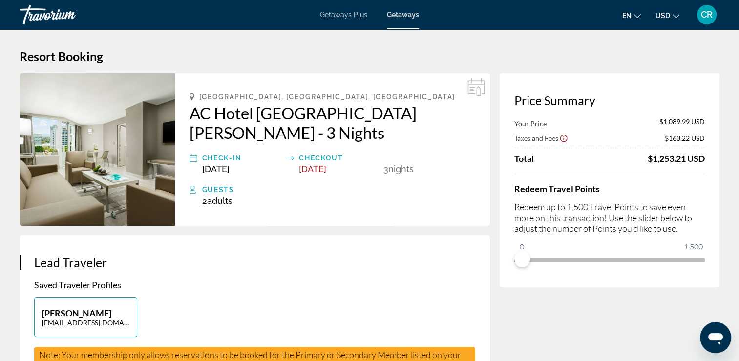
click at [564, 139] on icon "Show Taxes and Fees disclaimer" at bounding box center [563, 138] width 9 height 9
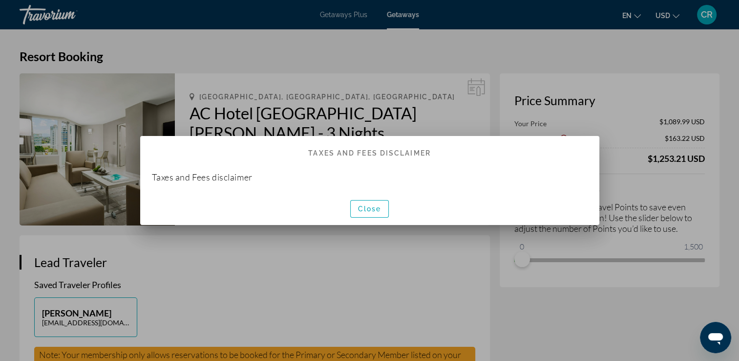
click at [564, 139] on h2 "Taxes and Fees Disclaimer" at bounding box center [369, 148] width 459 height 25
click at [387, 197] on span "button" at bounding box center [370, 208] width 38 height 23
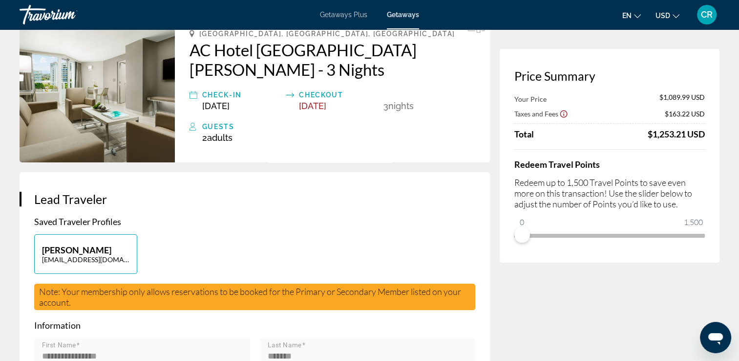
scroll to position [195, 0]
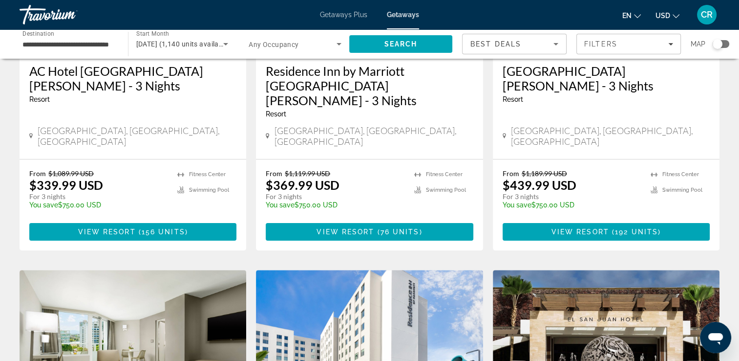
scroll to position [342, 0]
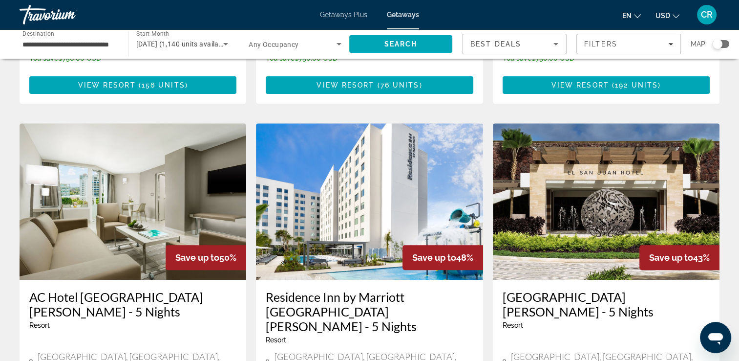
click at [592, 289] on h3 "[GEOGRAPHIC_DATA][PERSON_NAME] - 5 Nights" at bounding box center [606, 303] width 207 height 29
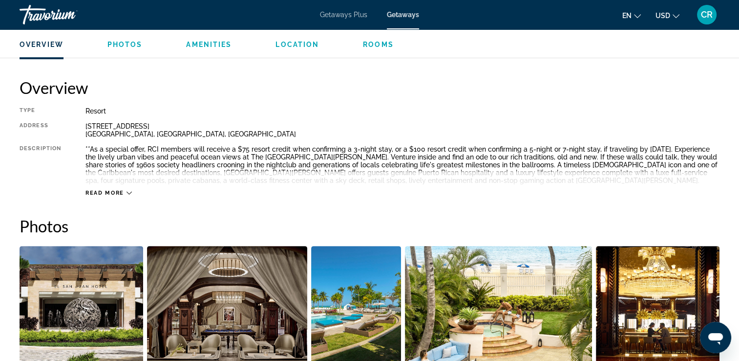
scroll to position [293, 0]
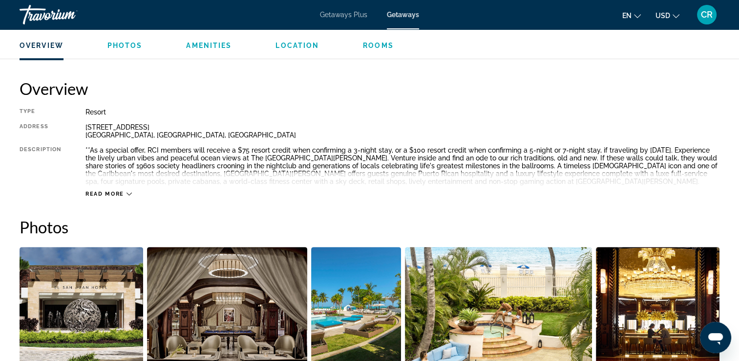
click at [306, 54] on div "Overview Photos Amenities Location Rooms Search" at bounding box center [369, 44] width 739 height 30
click at [304, 51] on div "Overview Photos Amenities Location Rooms Search" at bounding box center [369, 44] width 739 height 30
click at [304, 48] on span "Location" at bounding box center [297, 46] width 43 height 8
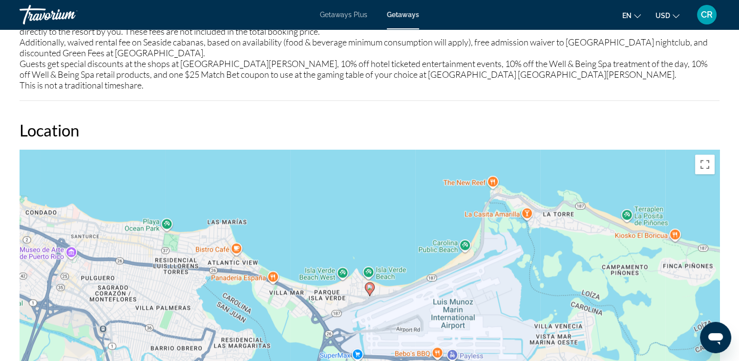
scroll to position [1119, 0]
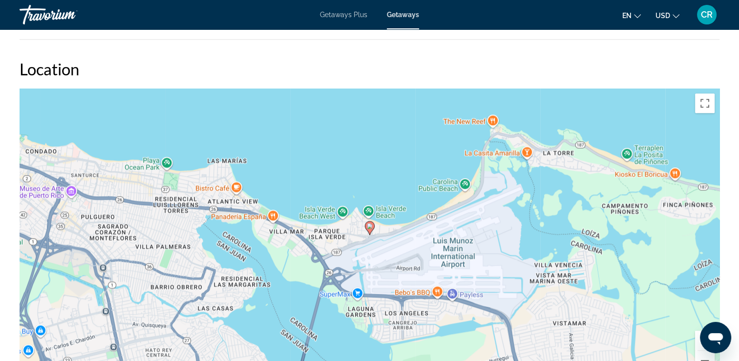
click at [368, 232] on gmp-advanced-marker "Main content" at bounding box center [370, 227] width 10 height 15
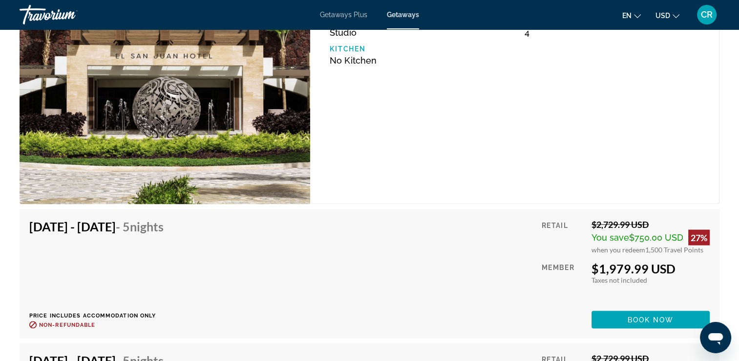
scroll to position [1734, 0]
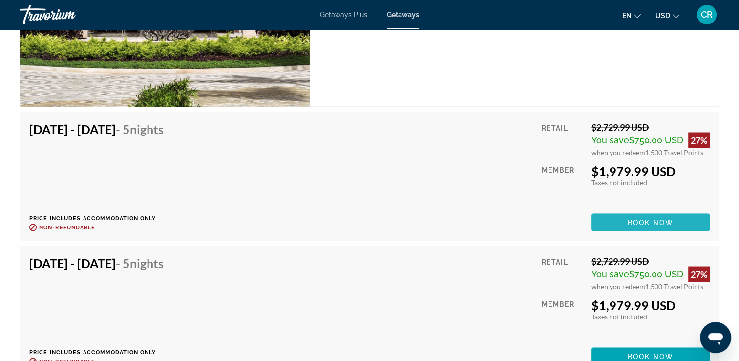
click at [628, 222] on span "Book now" at bounding box center [651, 222] width 46 height 8
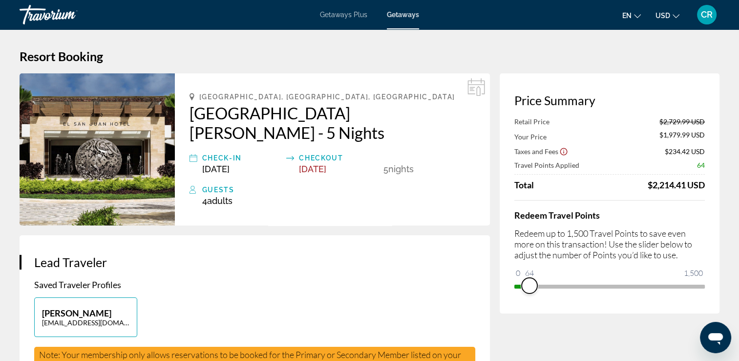
drag, startPoint x: 665, startPoint y: 284, endPoint x: 483, endPoint y: 288, distance: 182.8
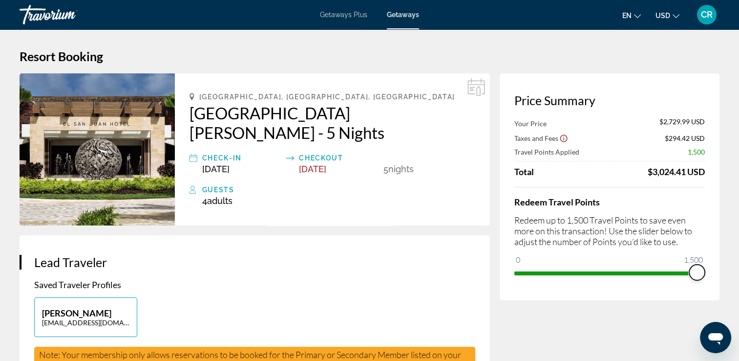
drag, startPoint x: 520, startPoint y: 265, endPoint x: 748, endPoint y: 270, distance: 228.2
click at [739, 270] on html "Skip to main content Getaways Plus Getaways en English Español Français Italian…" at bounding box center [369, 180] width 739 height 361
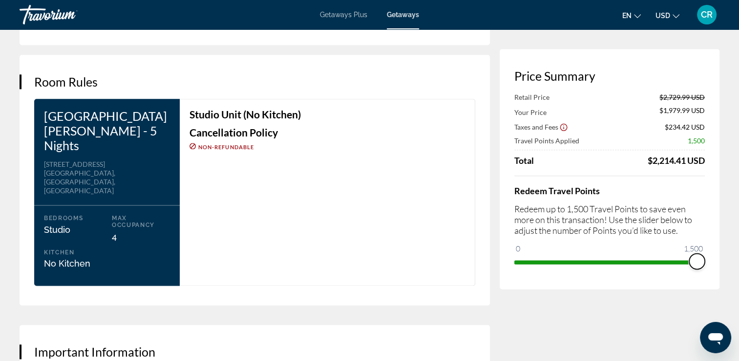
scroll to position [1222, 0]
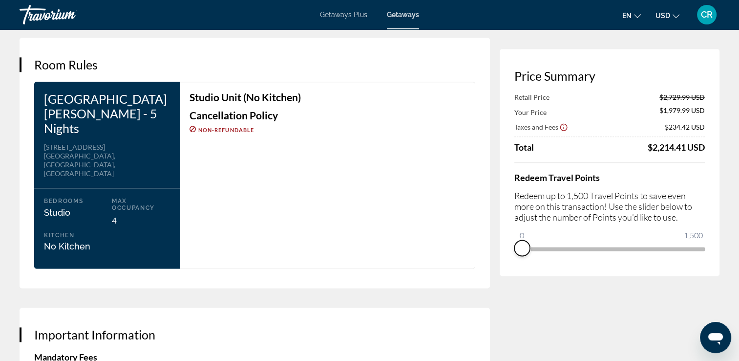
drag, startPoint x: 697, startPoint y: 261, endPoint x: 429, endPoint y: 276, distance: 268.1
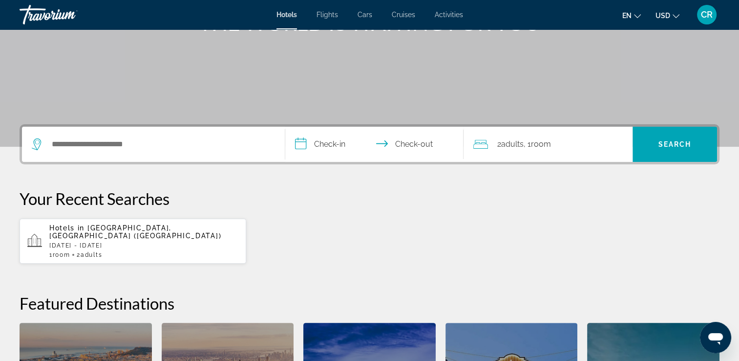
click at [173, 157] on div "Search widget" at bounding box center [153, 144] width 243 height 35
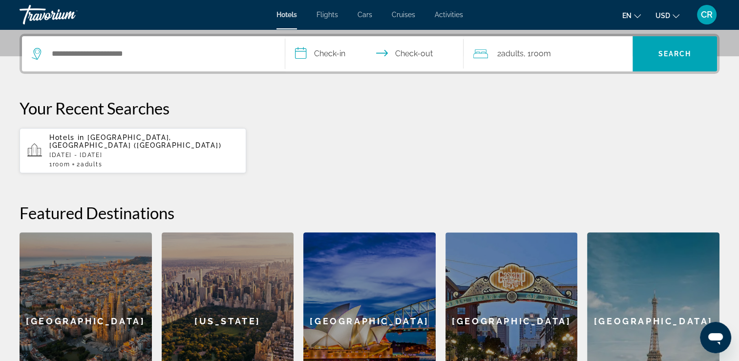
click at [179, 146] on app-hotels-recent-search "Hotels in Cancun, Mexico (CUN) Mon, 06 Oct - Thu, 09 Oct 1 Room rooms 2 Adult A…" at bounding box center [133, 150] width 227 height 45
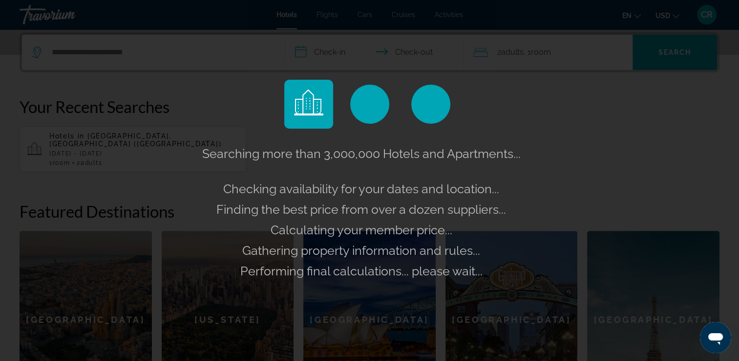
click at [193, 81] on div "Searching more than 3,000,000 Hotels and Apartments... Checking availability fo…" at bounding box center [369, 180] width 739 height 361
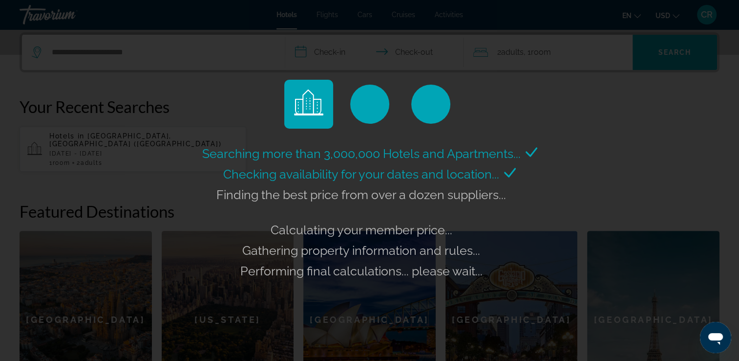
drag, startPoint x: 193, startPoint y: 126, endPoint x: 216, endPoint y: 135, distance: 25.7
click at [193, 126] on div "Searching more than 3,000,000 Hotels and Apartments... Checking availability fo…" at bounding box center [369, 180] width 739 height 361
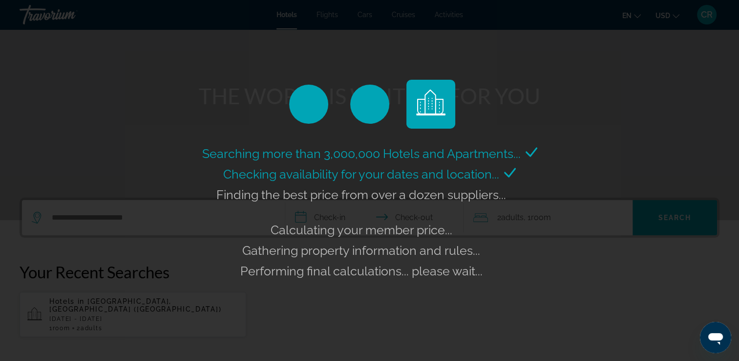
scroll to position [195, 0]
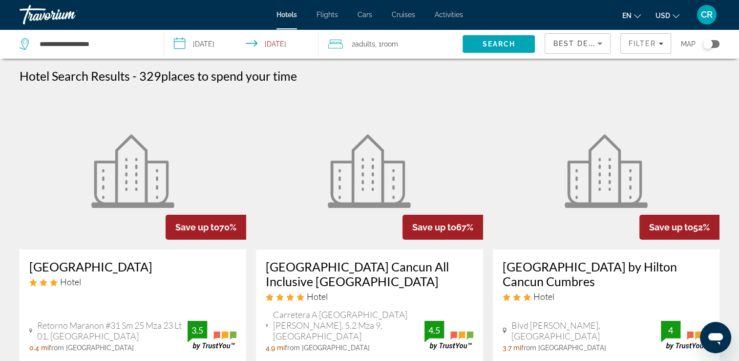
click at [216, 43] on input "**********" at bounding box center [243, 45] width 158 height 32
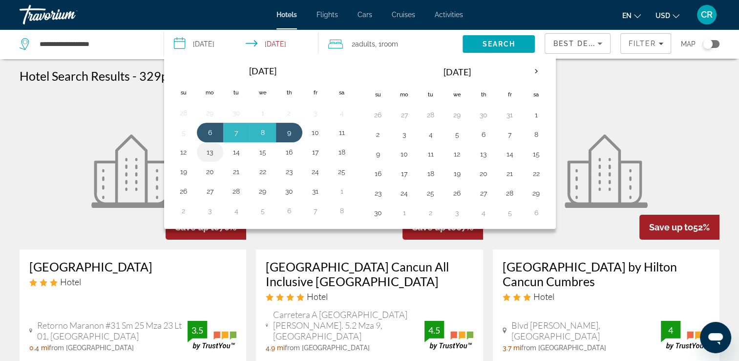
click at [211, 152] on button "13" at bounding box center [210, 152] width 16 height 14
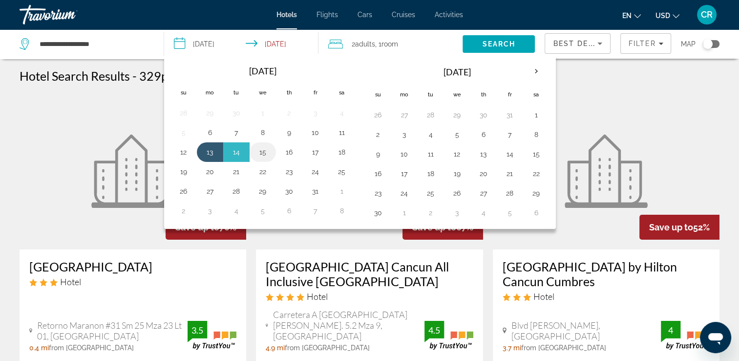
click at [268, 150] on button "15" at bounding box center [263, 152] width 16 height 14
type input "**********"
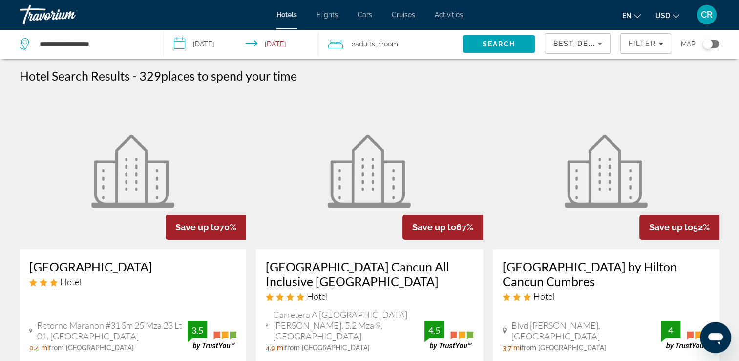
click at [89, 272] on h3 "Hotel Arco Maya" at bounding box center [132, 266] width 207 height 15
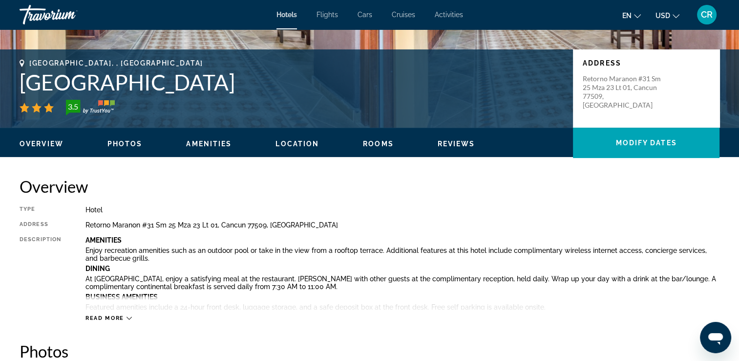
scroll to position [195, 0]
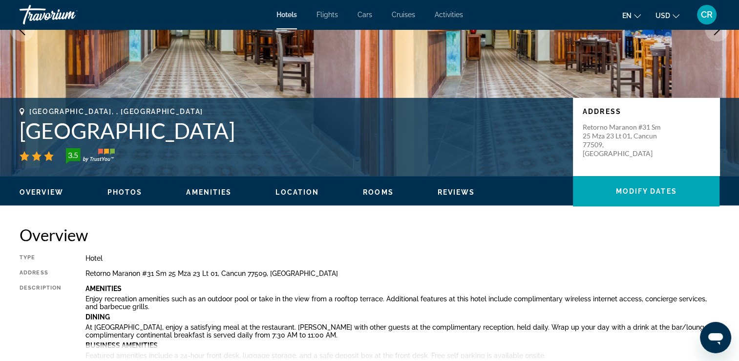
click at [288, 204] on div "Overview Photos Amenities Location Rooms Reviews Modify Dates" at bounding box center [369, 191] width 739 height 30
click at [289, 194] on span "Location" at bounding box center [297, 192] width 43 height 8
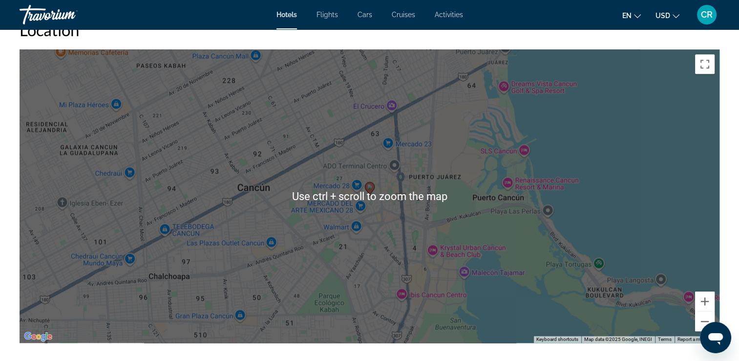
scroll to position [944, 0]
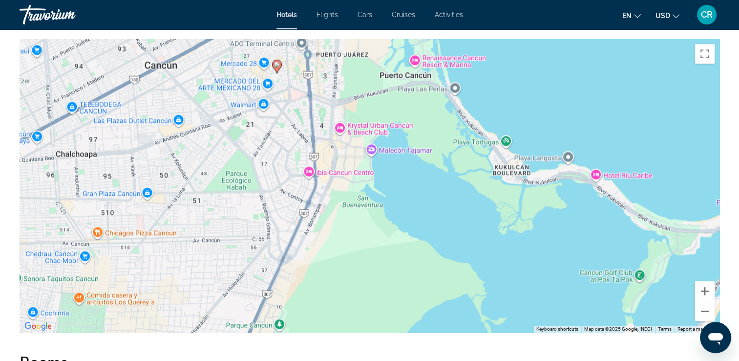
drag, startPoint x: 483, startPoint y: 247, endPoint x: 390, endPoint y: 137, distance: 144.0
click at [389, 135] on div "To activate drag with keyboard, press Alt + Enter. Once in keyboard drag state,…" at bounding box center [370, 185] width 700 height 293
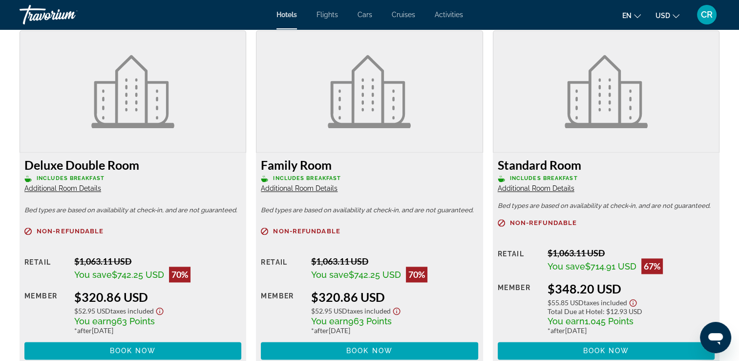
scroll to position [1383, 0]
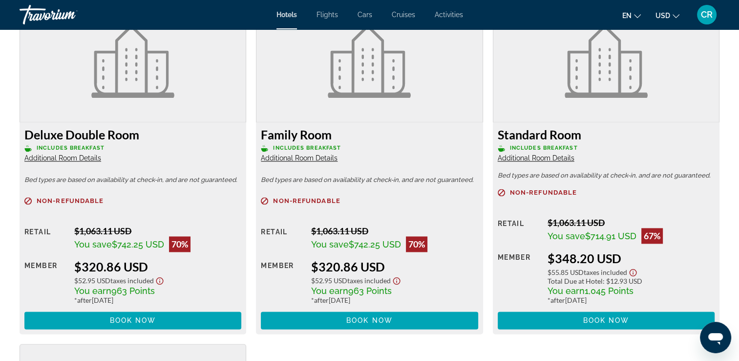
click at [709, 20] on div "CR" at bounding box center [707, 15] width 20 height 20
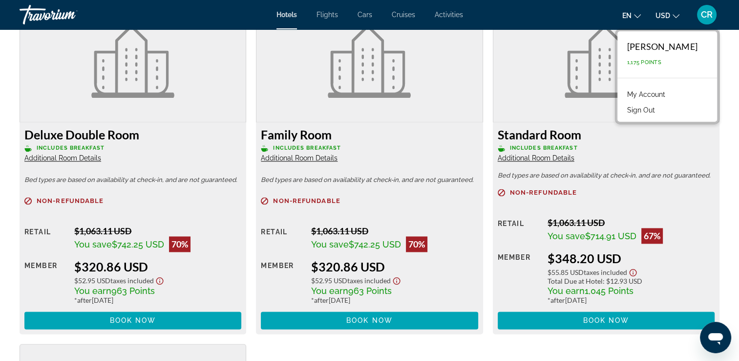
click at [709, 19] on span "CR" at bounding box center [707, 15] width 12 height 10
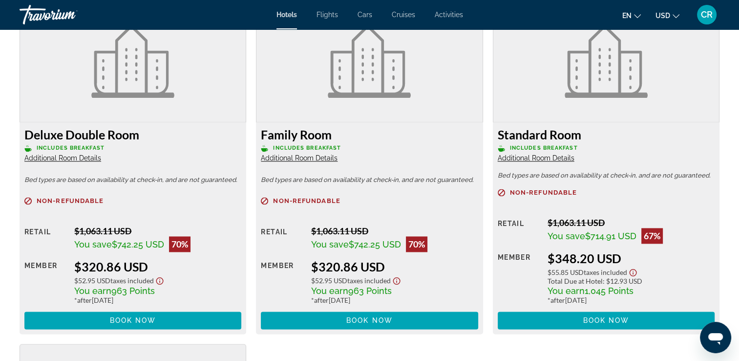
click at [706, 17] on span "CR" at bounding box center [707, 15] width 12 height 10
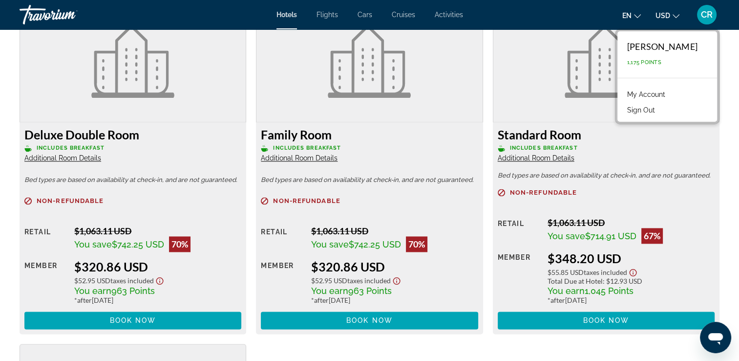
click at [706, 17] on span "CR" at bounding box center [707, 15] width 12 height 10
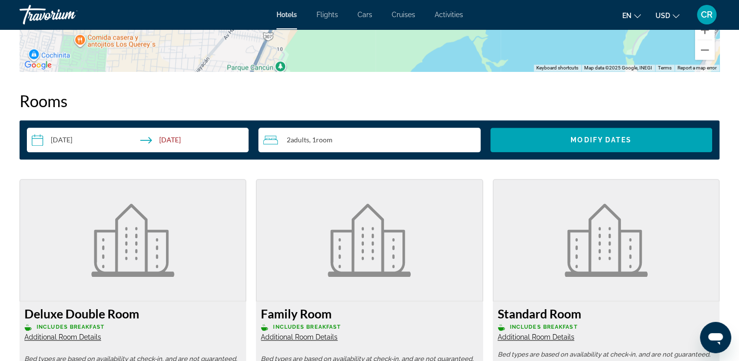
scroll to position [1188, 0]
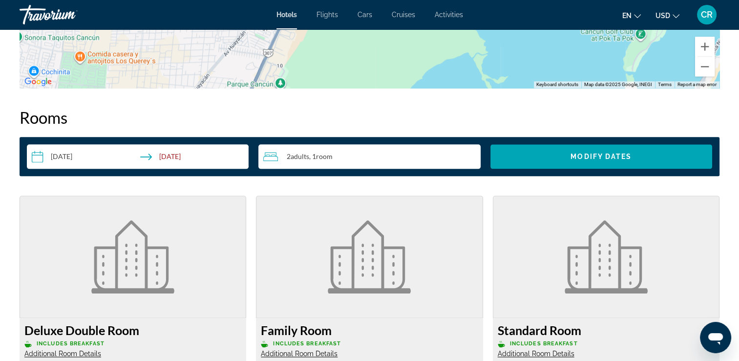
click at [33, 159] on input "**********" at bounding box center [140, 157] width 226 height 27
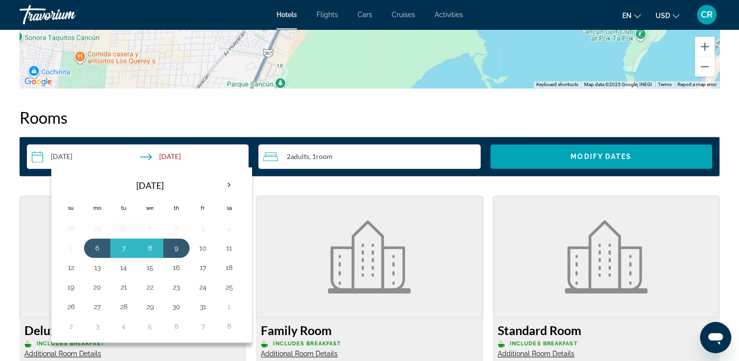
click at [14, 133] on div "Overview Type Hotel Address Retorno Maranon #31 Sm 25 Mza 23 Lt 01, Cancun 7750…" at bounding box center [369, 274] width 739 height 2181
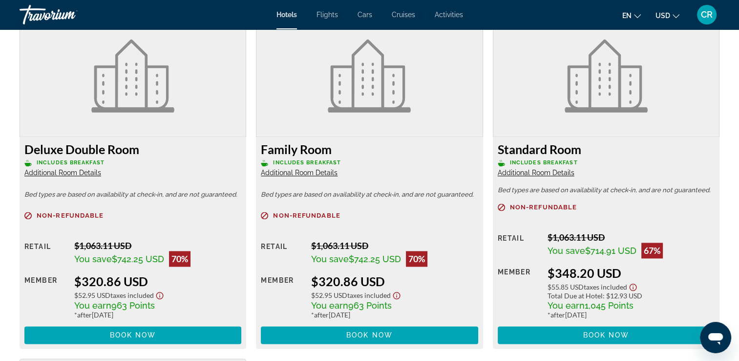
scroll to position [1383, 0]
